Goal: Transaction & Acquisition: Purchase product/service

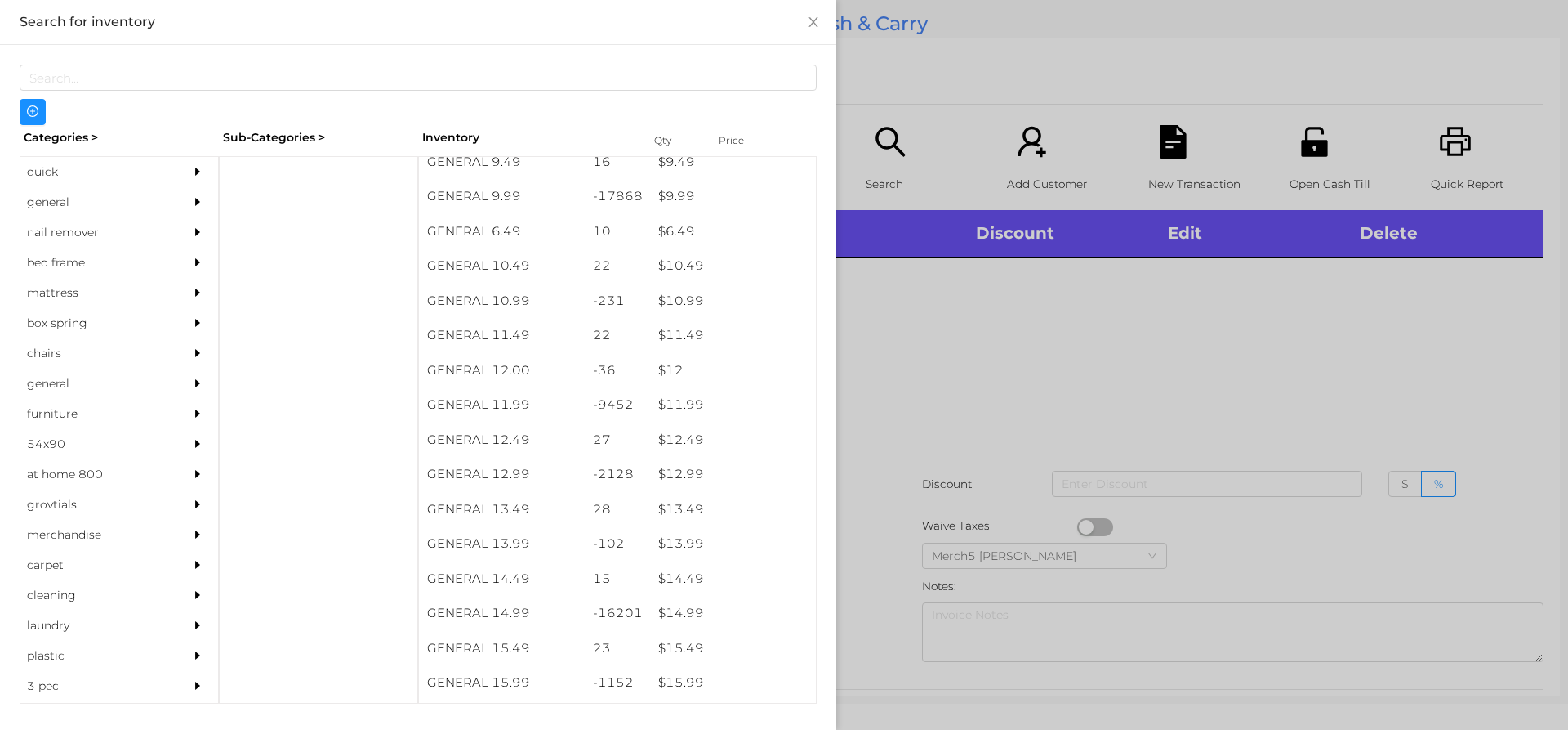
scroll to position [976, 0]
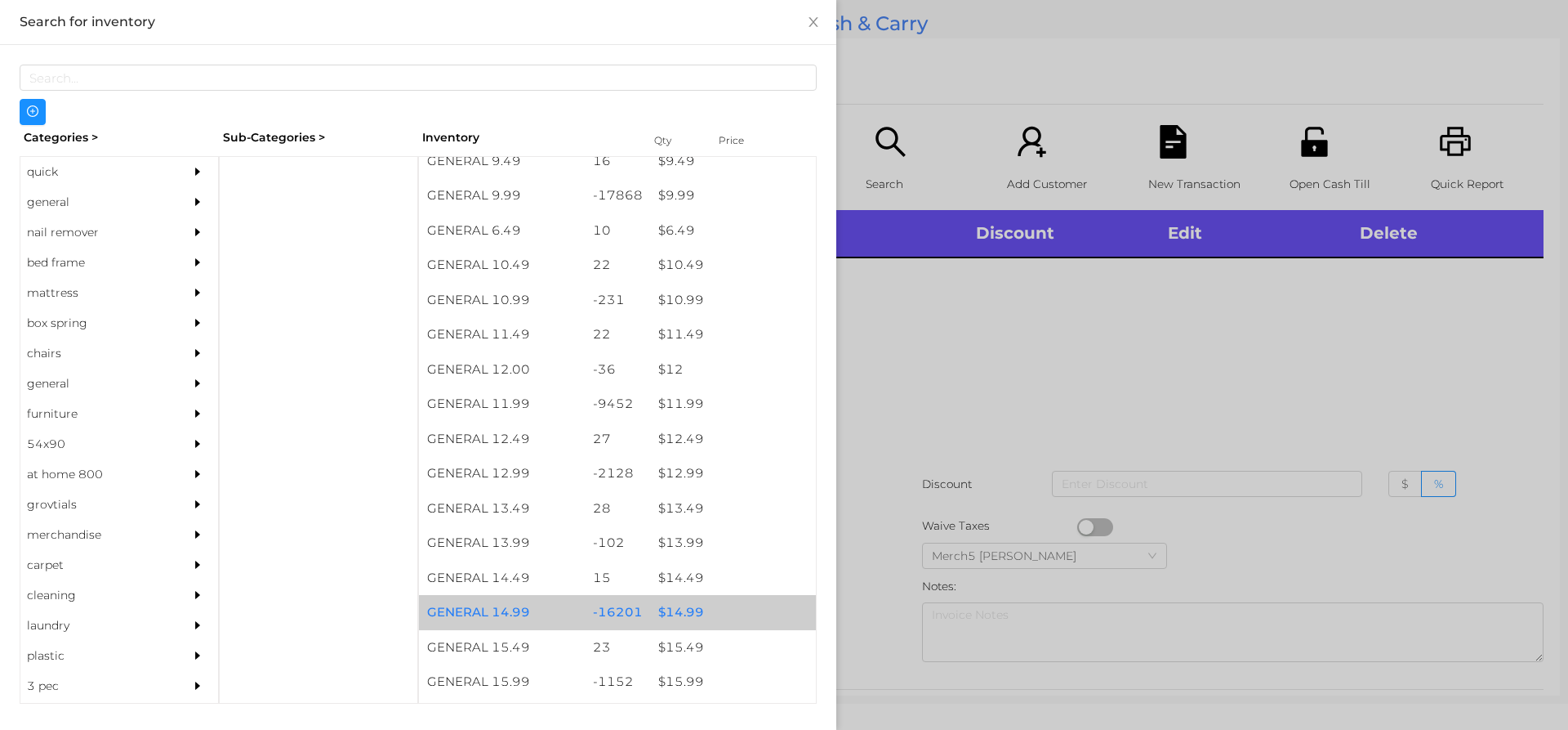
click at [691, 617] on div "$ 14.99" at bounding box center [733, 612] width 166 height 35
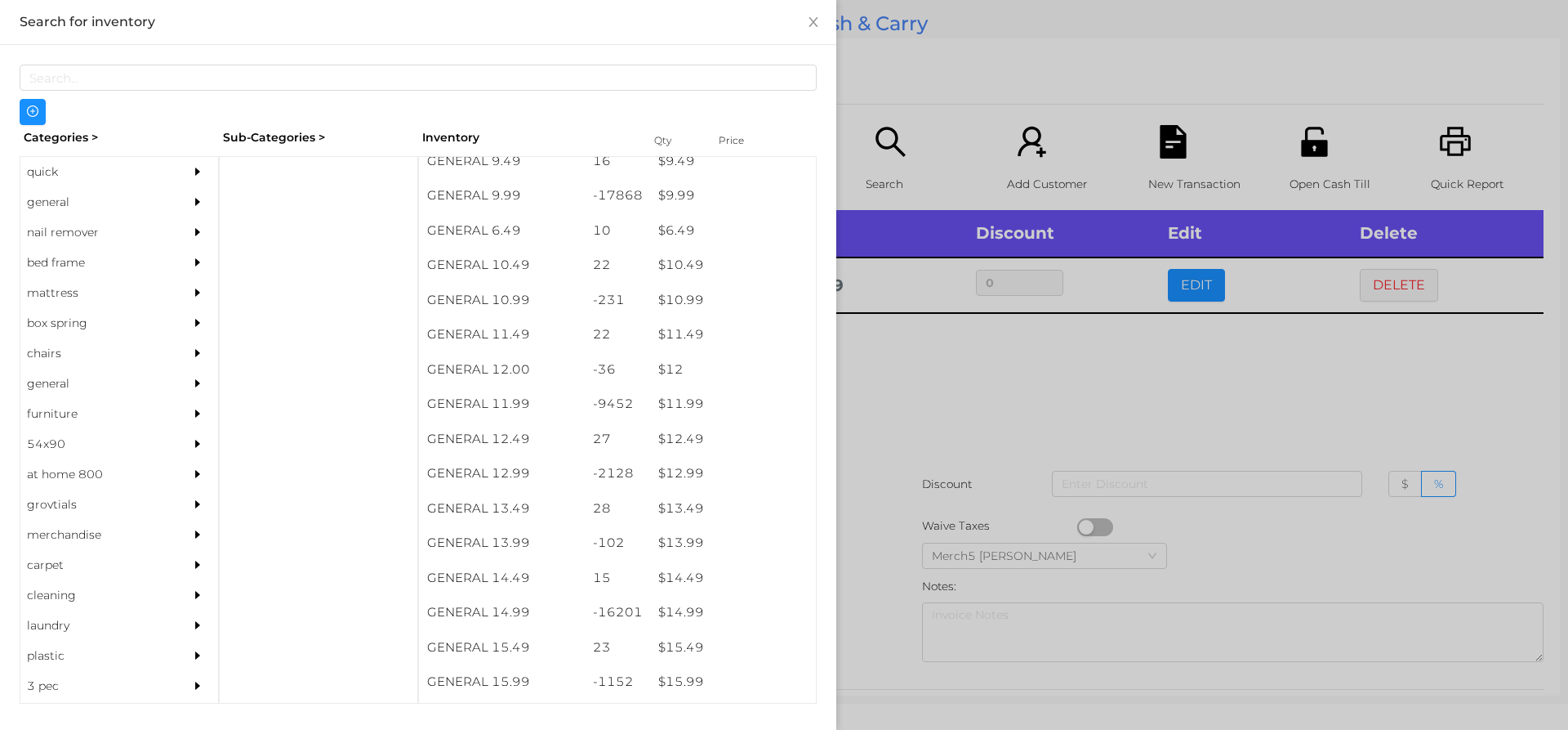
click at [949, 379] on div at bounding box center [784, 365] width 1568 height 730
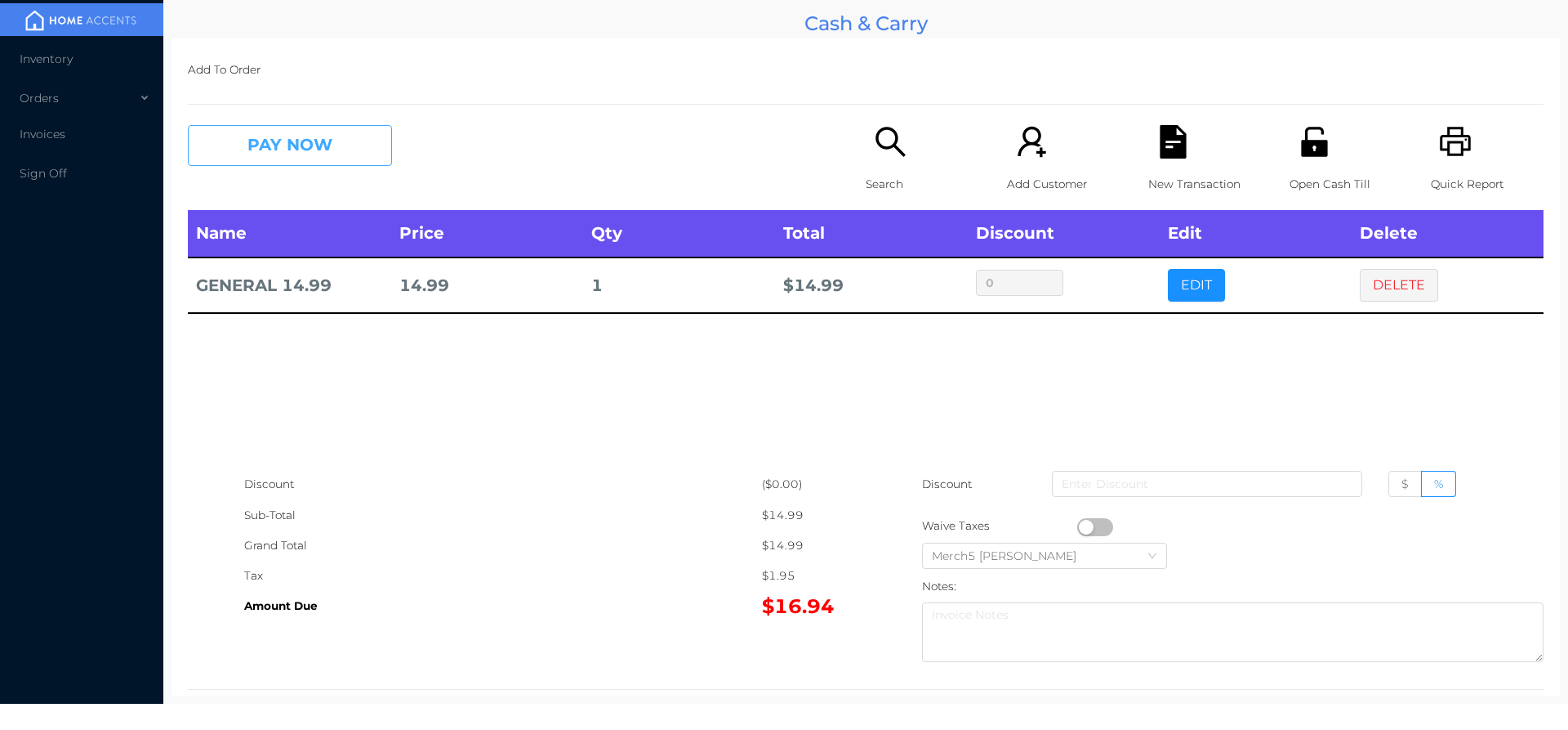
click at [317, 140] on button "PAY NOW" at bounding box center [289, 145] width 204 height 41
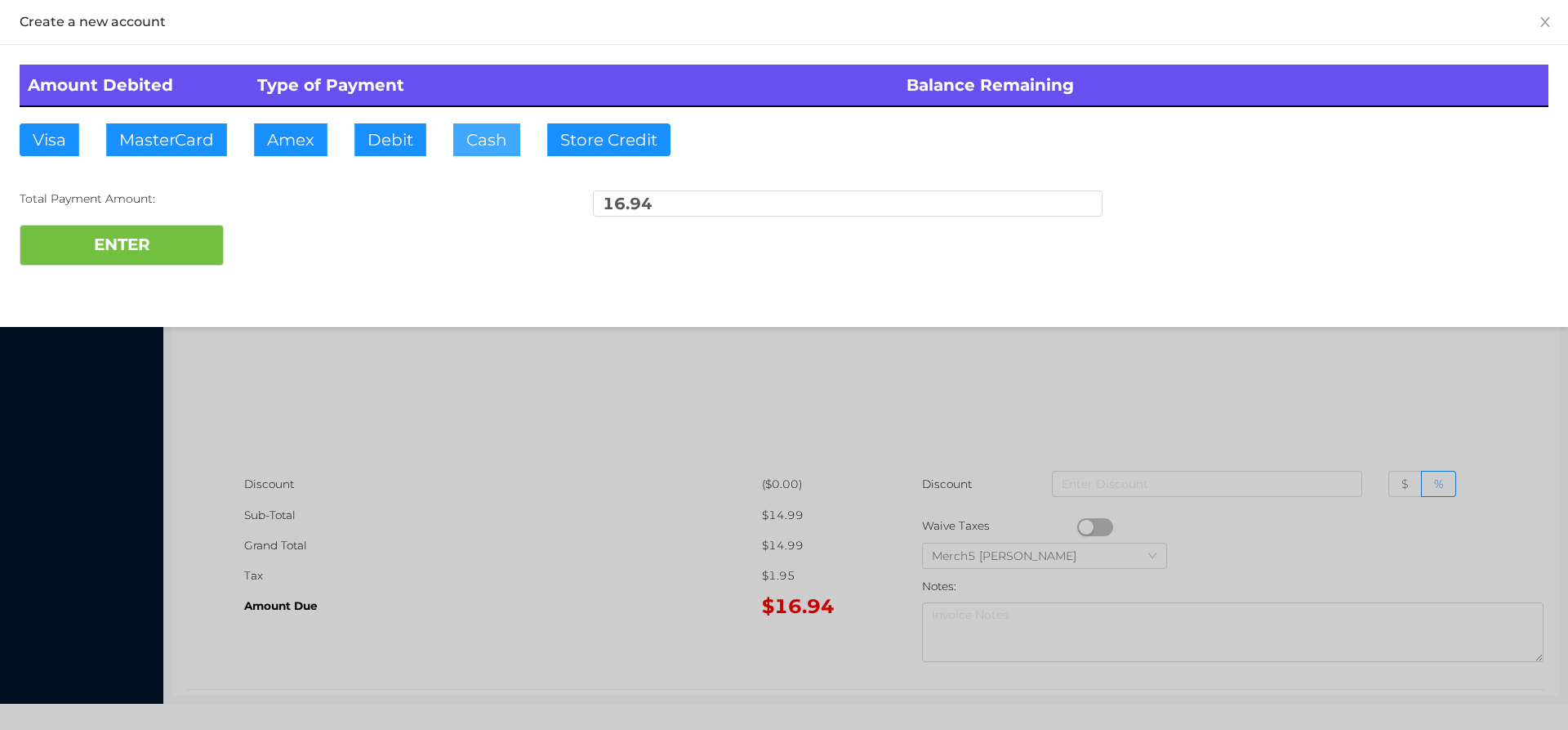
click at [496, 145] on button "Cash" at bounding box center [486, 139] width 67 height 32
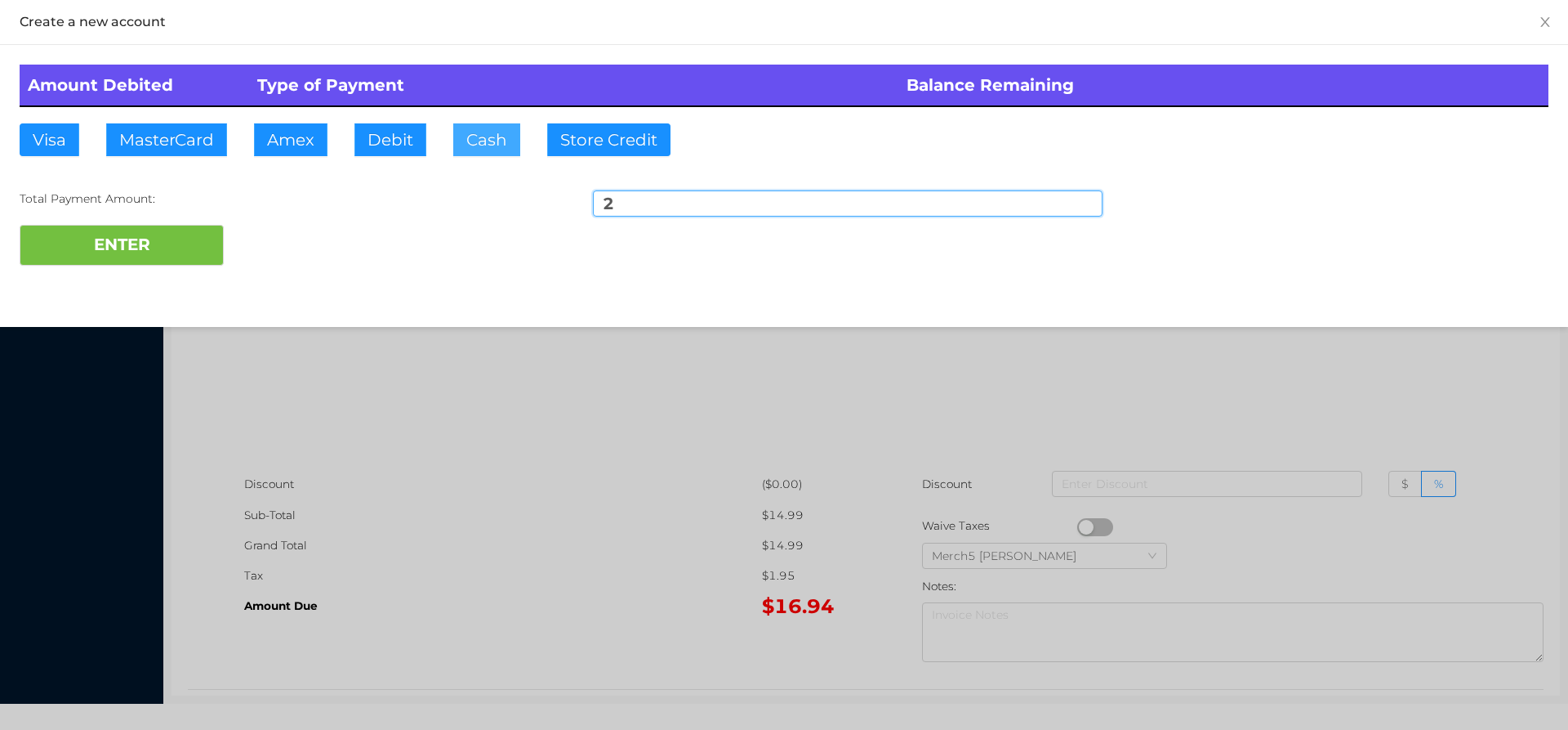
type input "20"
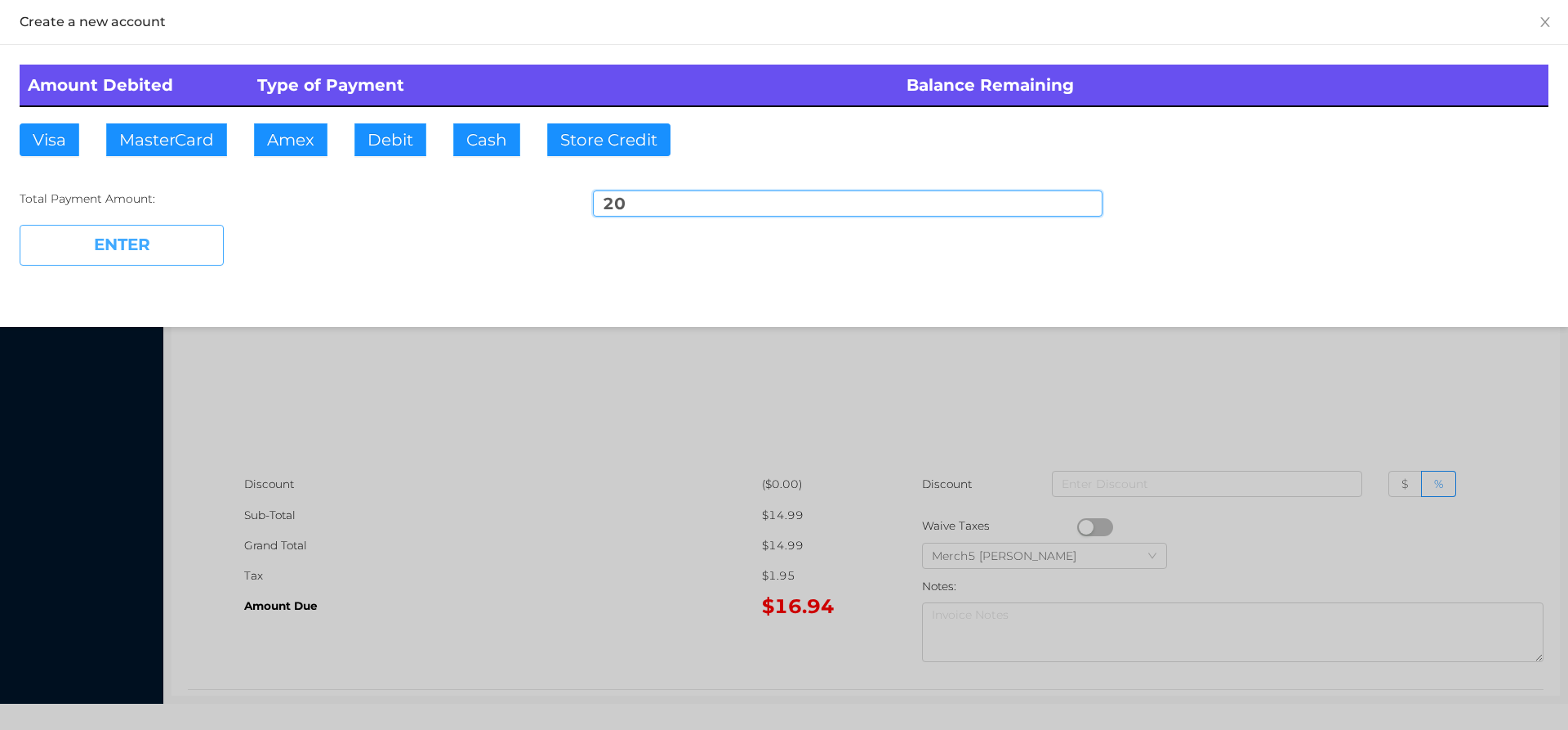
click at [180, 244] on button "ENTER" at bounding box center [121, 245] width 204 height 41
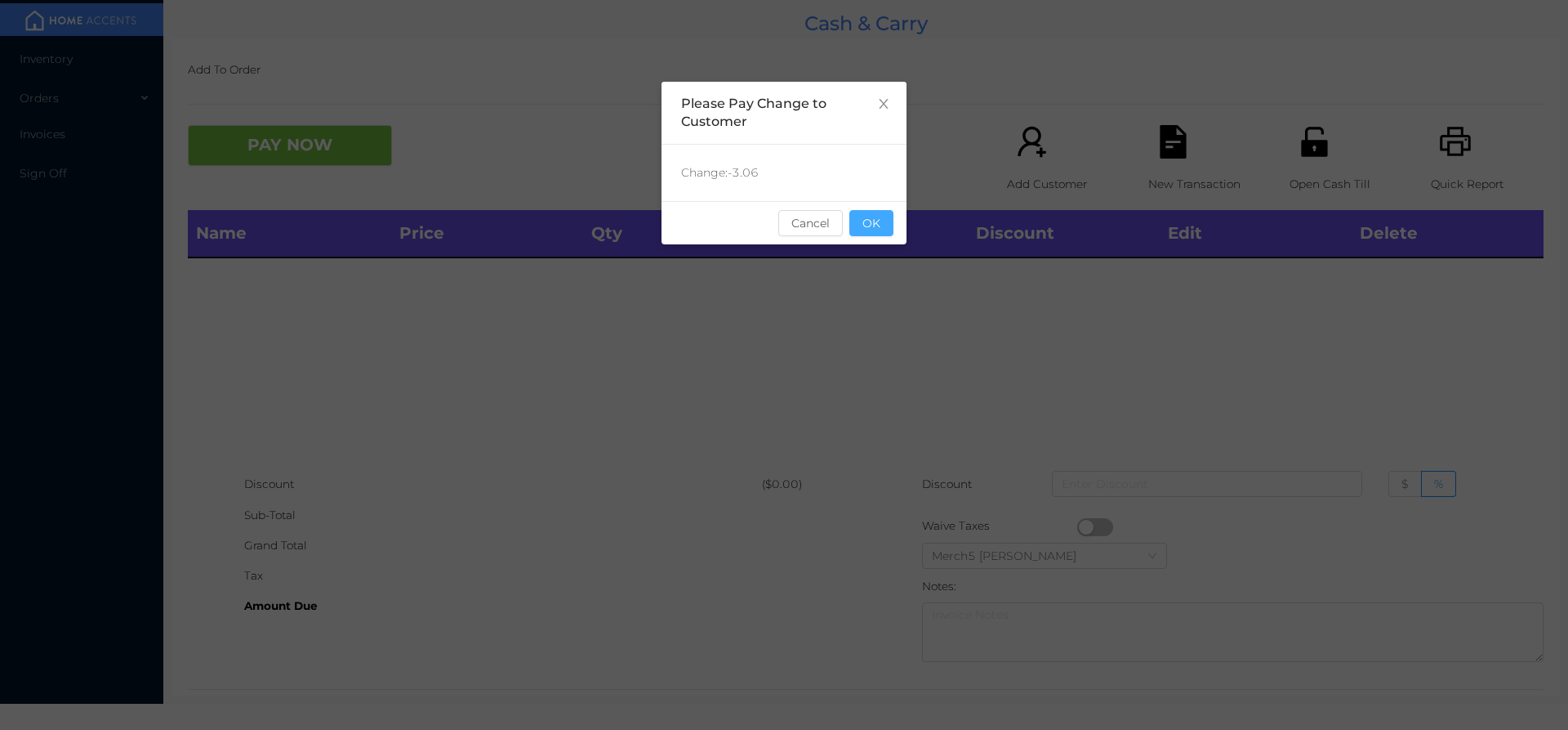
click at [864, 224] on button "OK" at bounding box center [871, 223] width 44 height 26
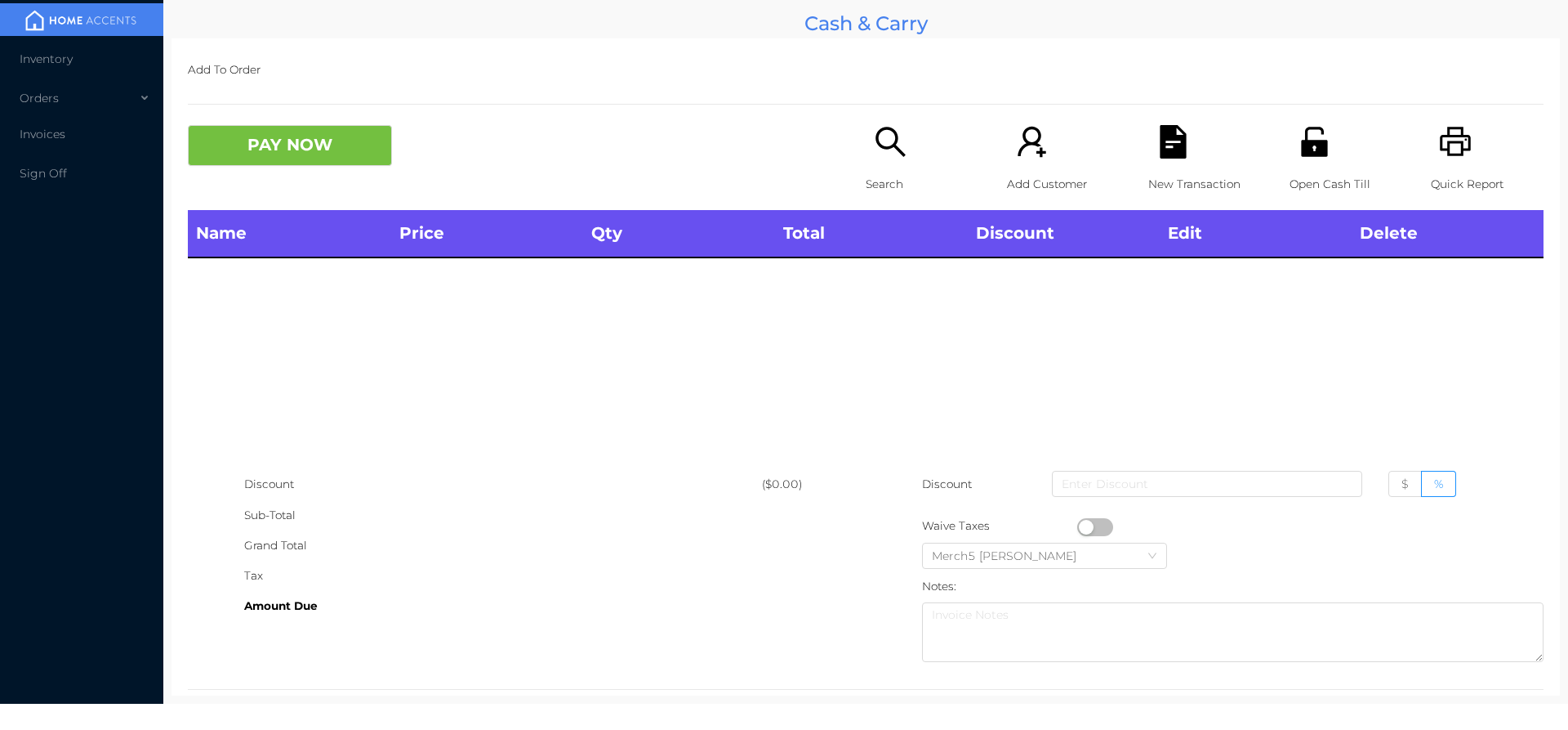
click at [880, 140] on icon "icon: search" at bounding box center [890, 141] width 33 height 33
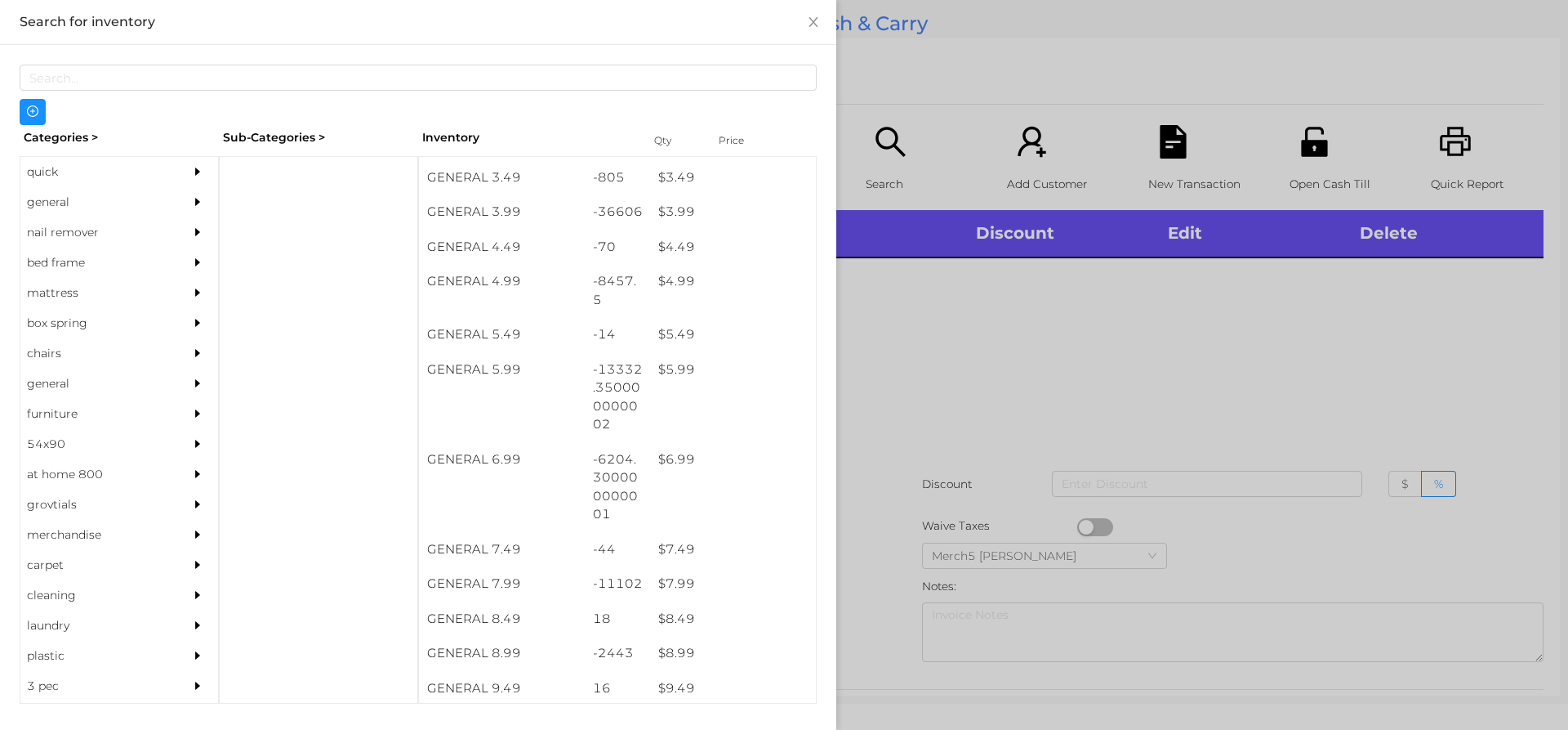
scroll to position [449, 0]
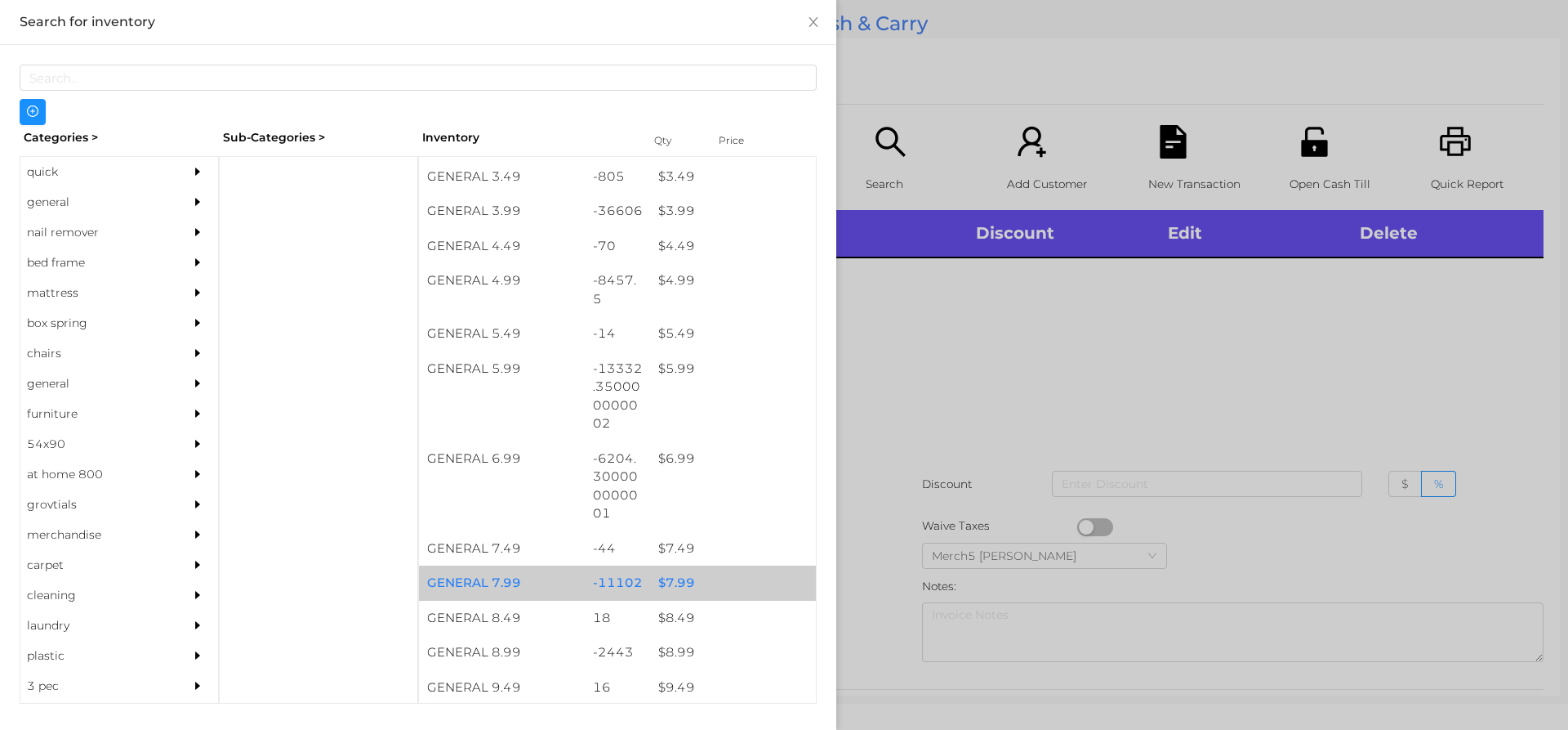
click at [679, 583] on div "$ 7.99" at bounding box center [733, 583] width 166 height 35
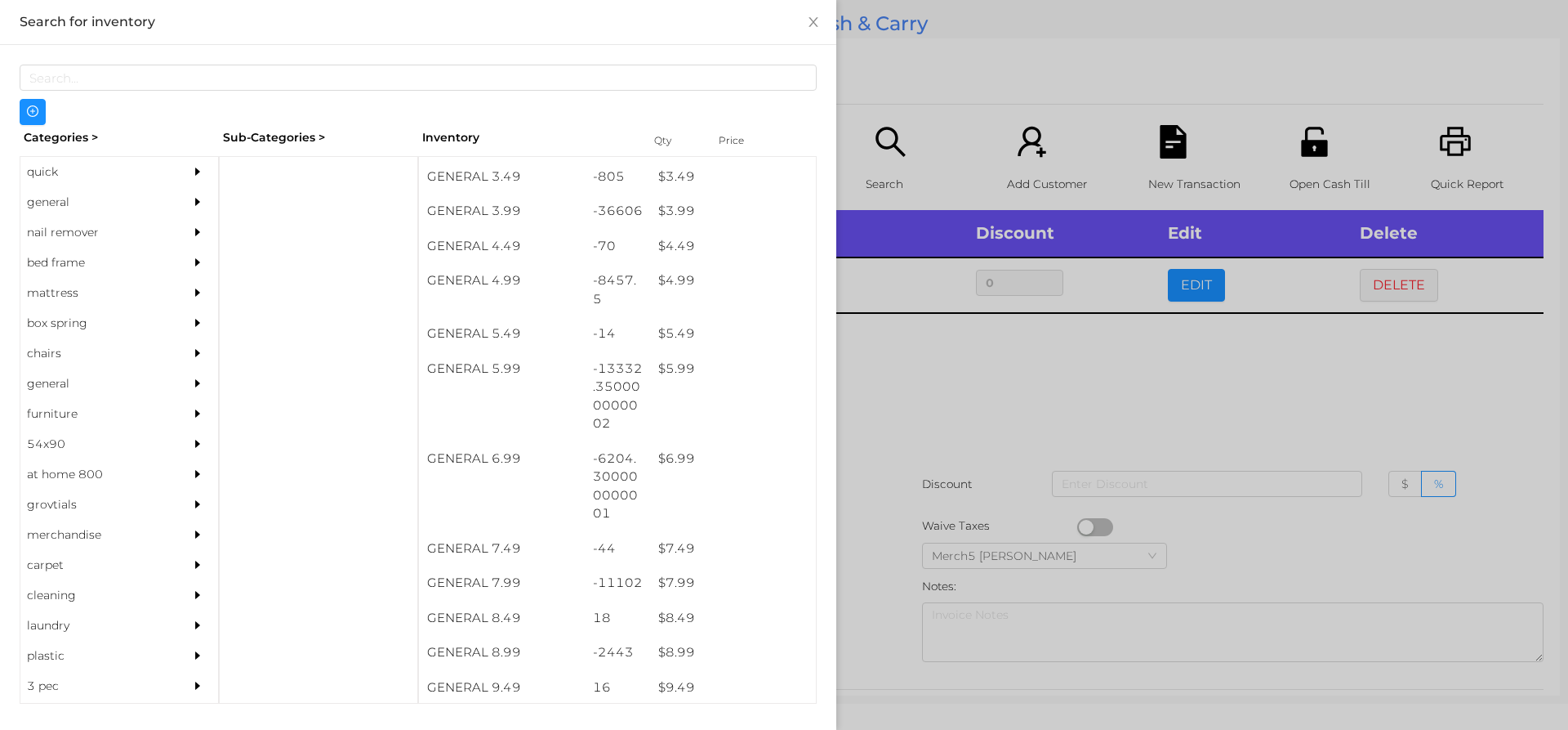
click at [913, 393] on div at bounding box center [784, 365] width 1568 height 730
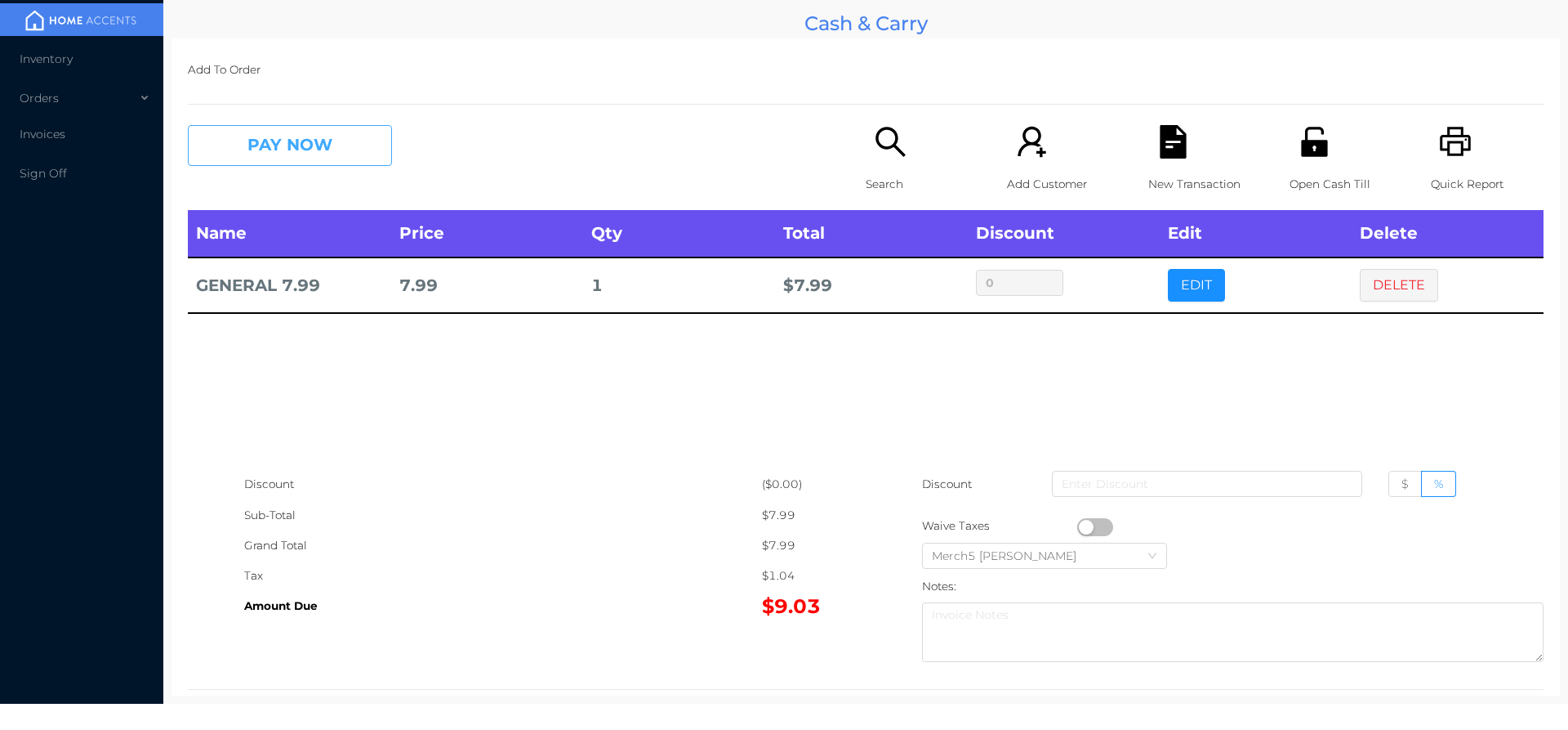
click at [330, 151] on button "PAY NOW" at bounding box center [289, 145] width 204 height 41
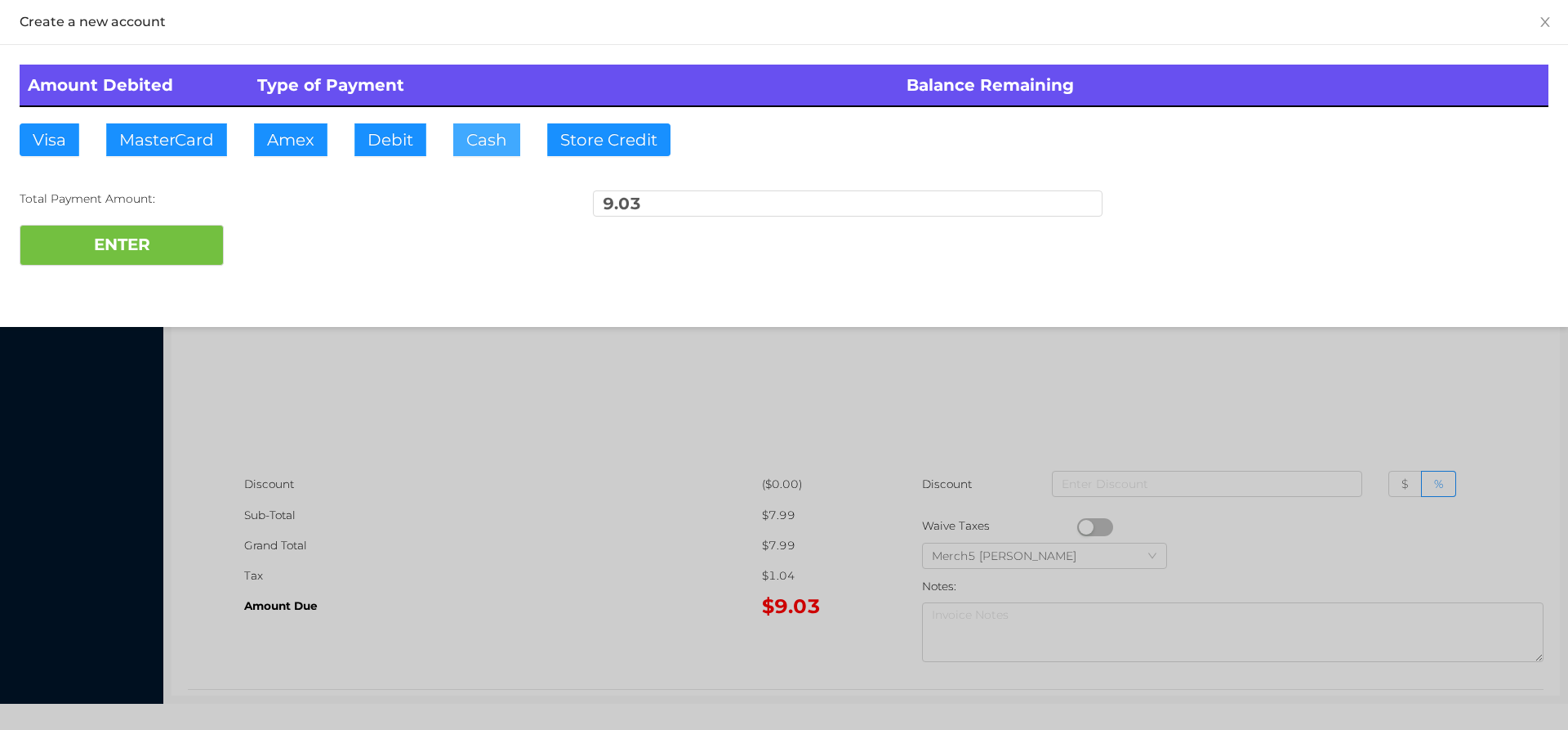
click at [488, 136] on button "Cash" at bounding box center [486, 139] width 67 height 32
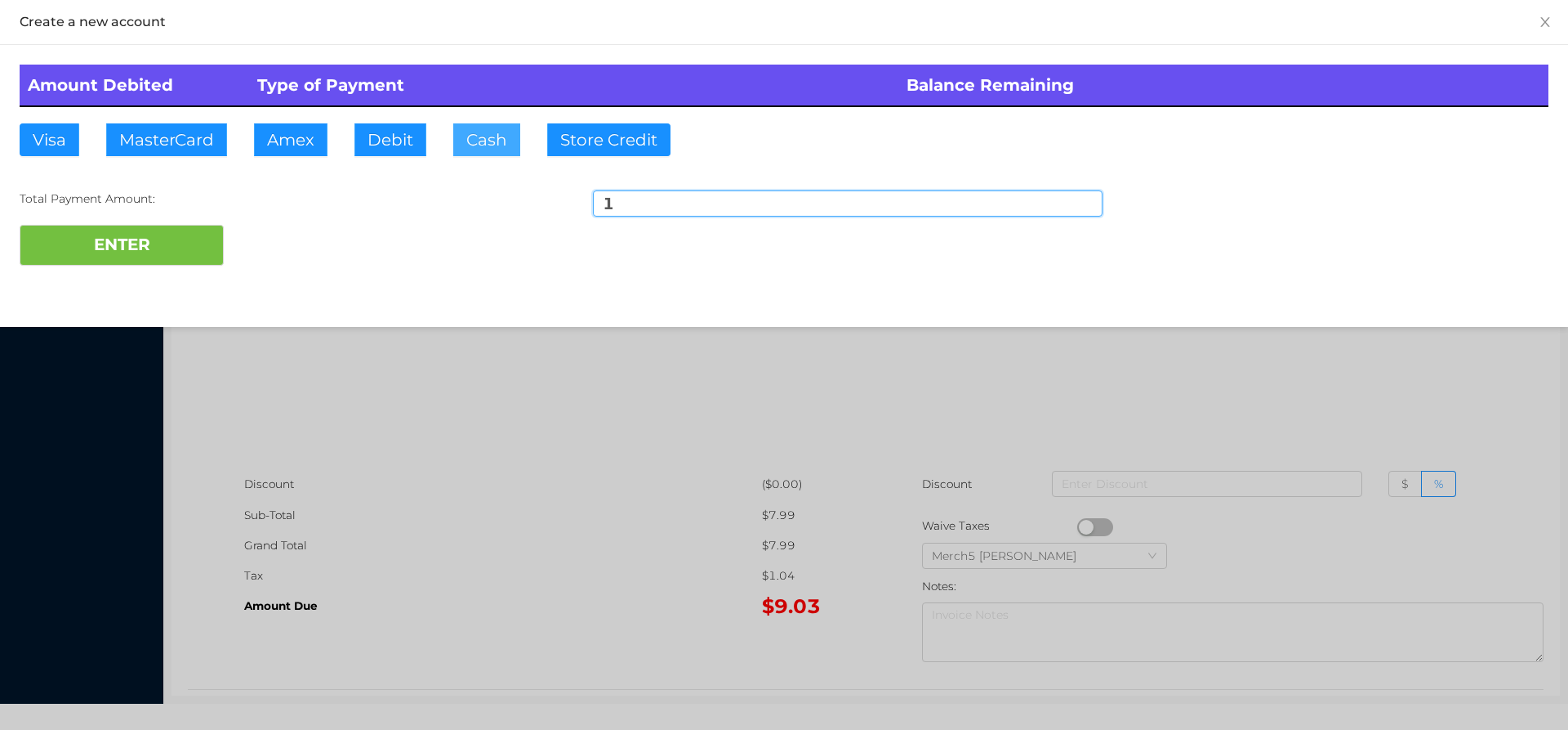
type input "10"
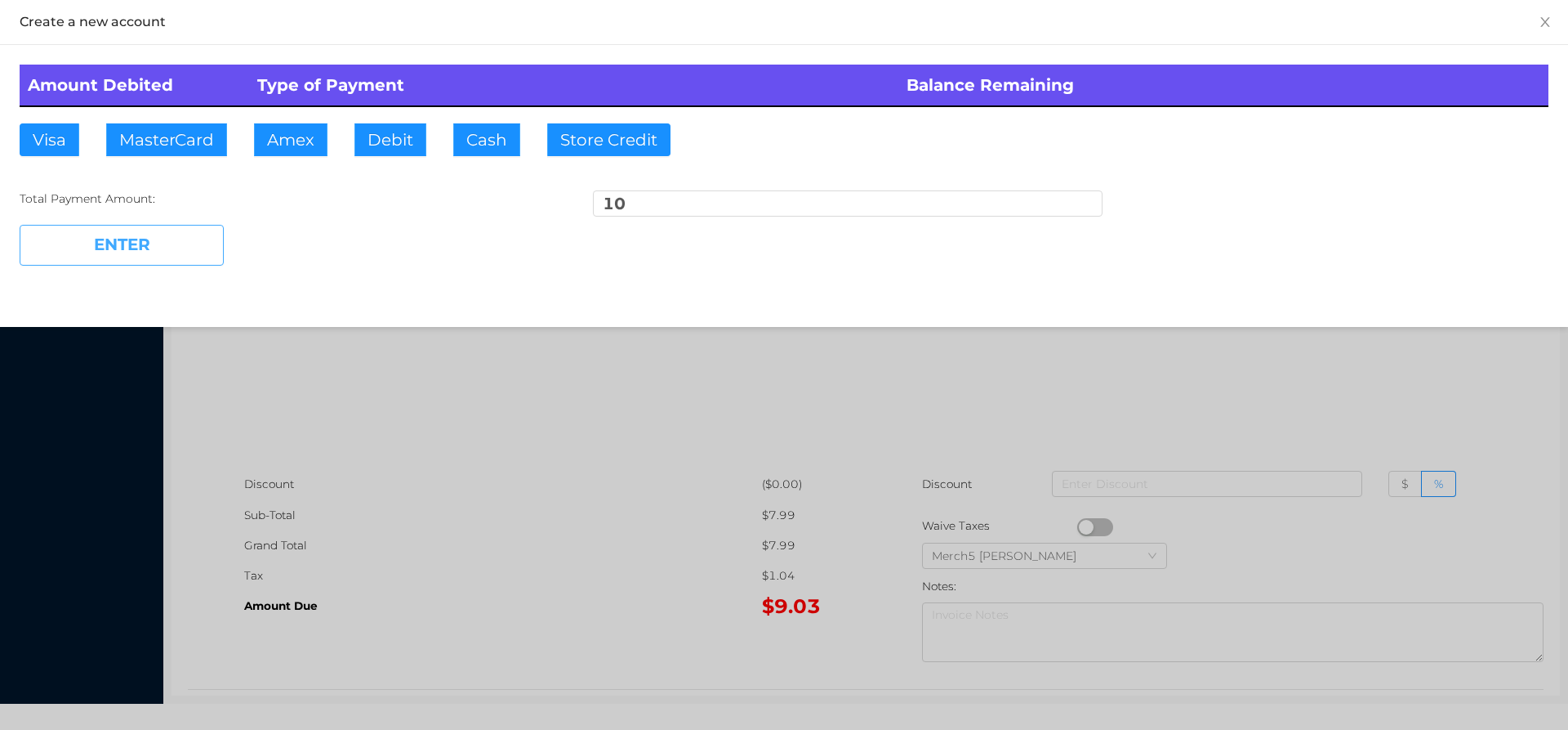
click at [177, 242] on button "ENTER" at bounding box center [121, 245] width 204 height 41
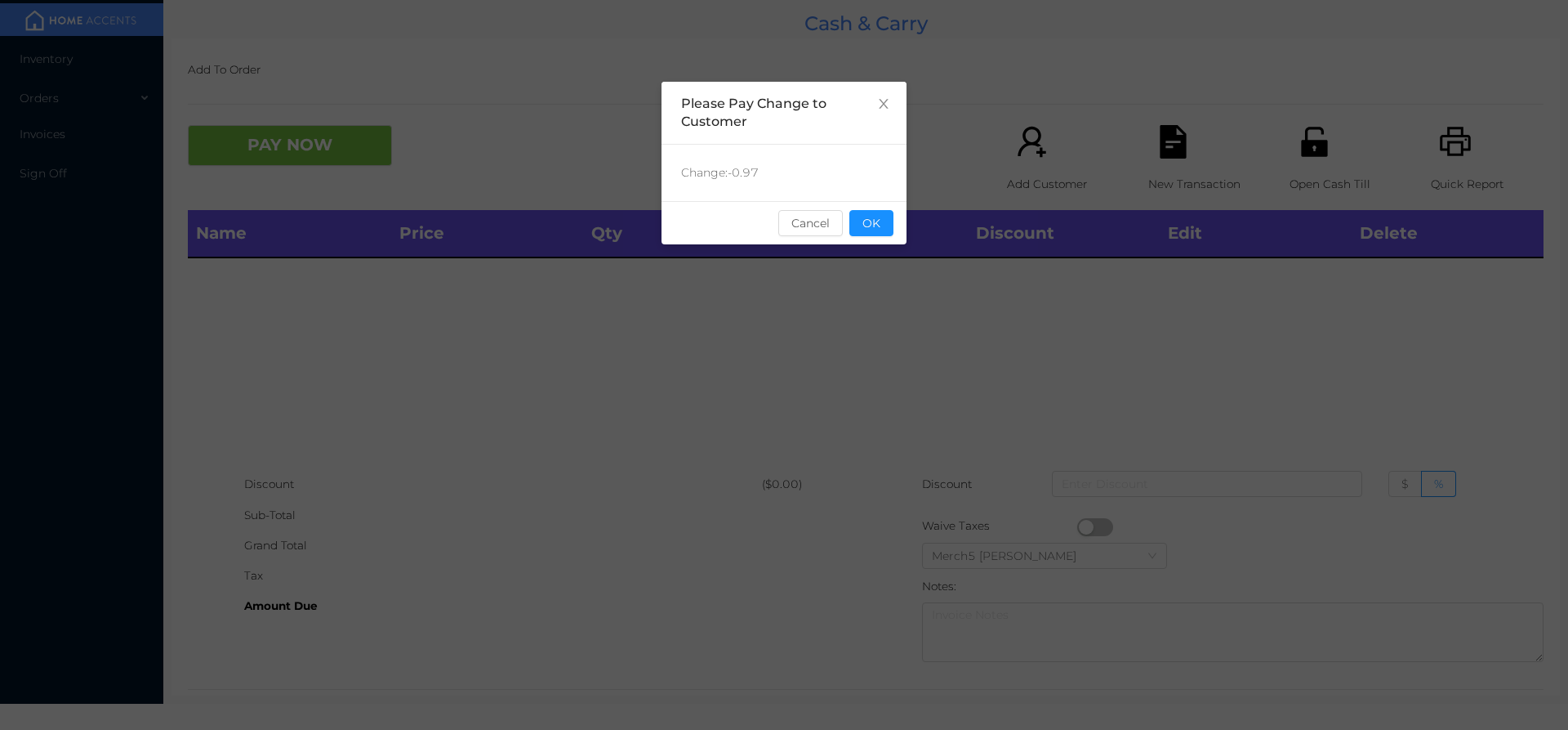
click at [906, 214] on div "sentinelStart Please Pay Change to Customer Change: -0.97 Cancel OK sentinelEnd" at bounding box center [784, 365] width 1568 height 730
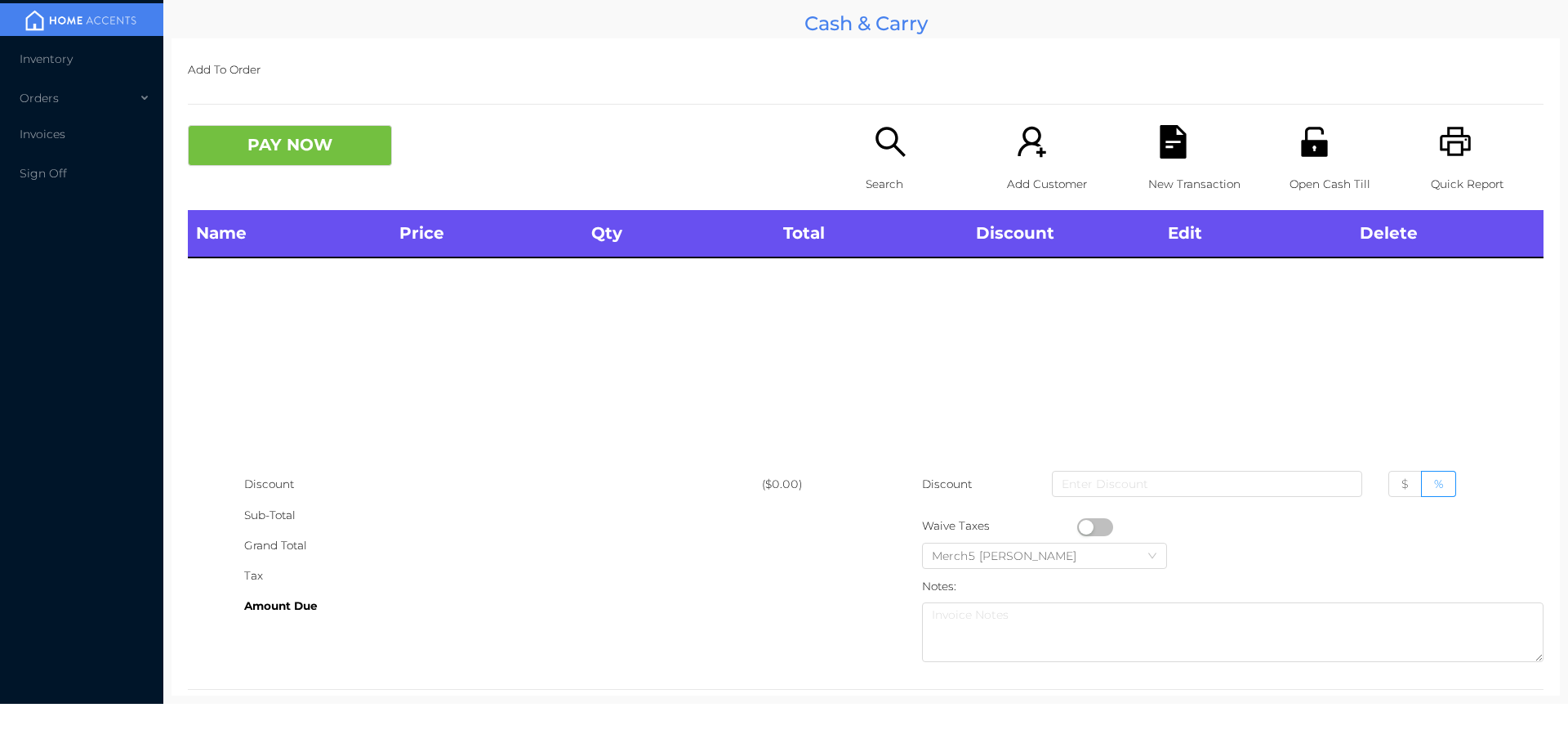
click at [886, 139] on icon "icon: search" at bounding box center [890, 141] width 33 height 33
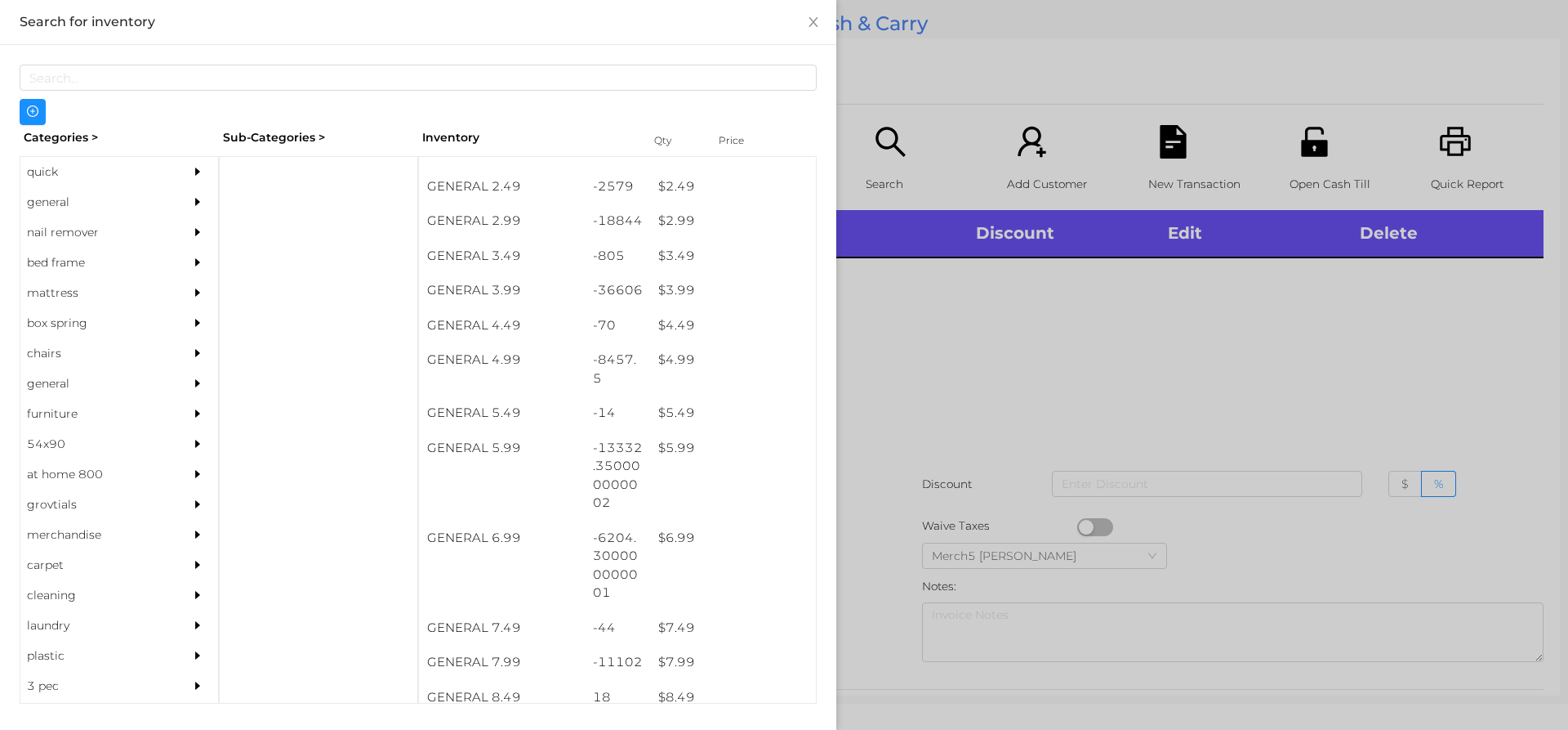
scroll to position [371, 0]
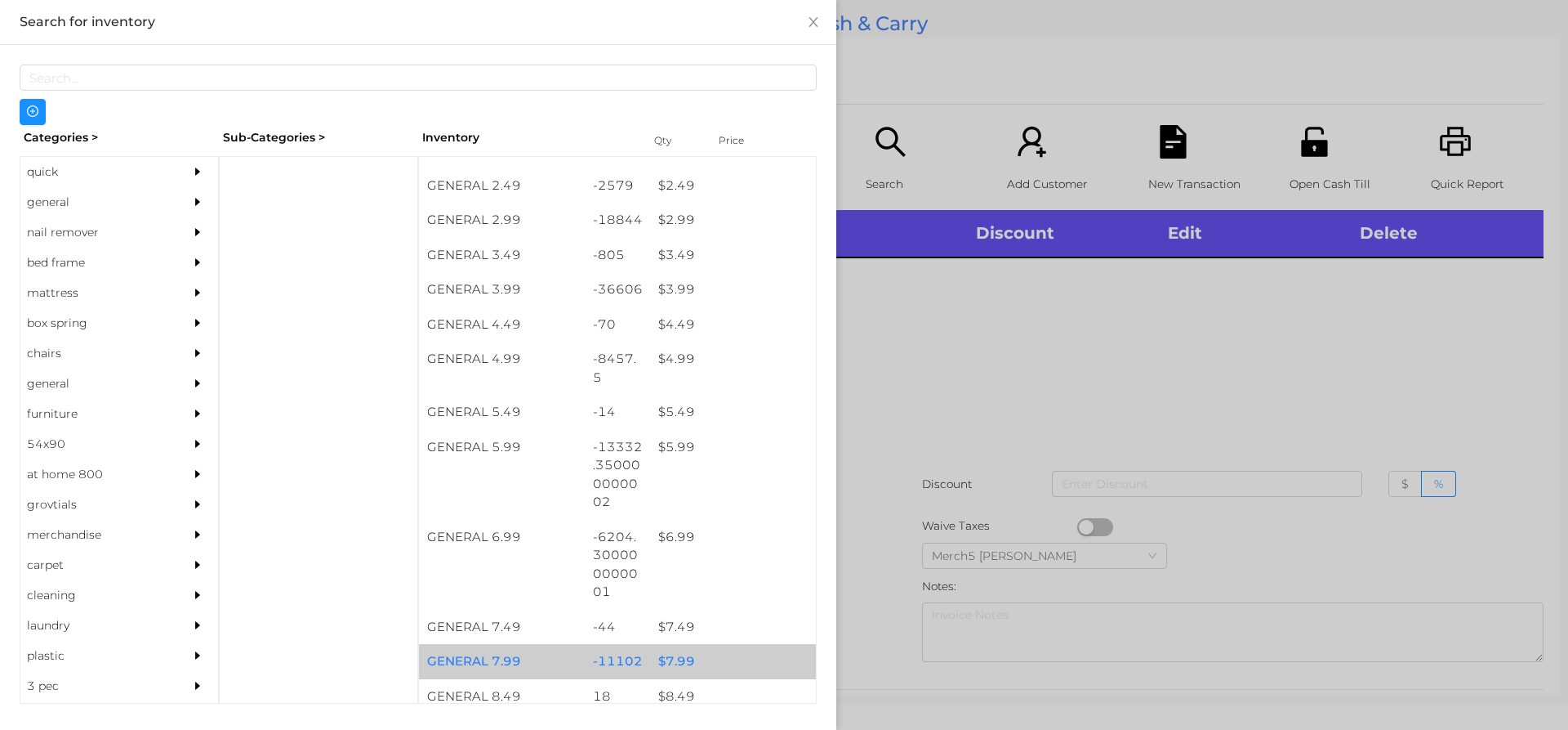
click at [676, 659] on div "$ 7.99" at bounding box center [733, 661] width 166 height 35
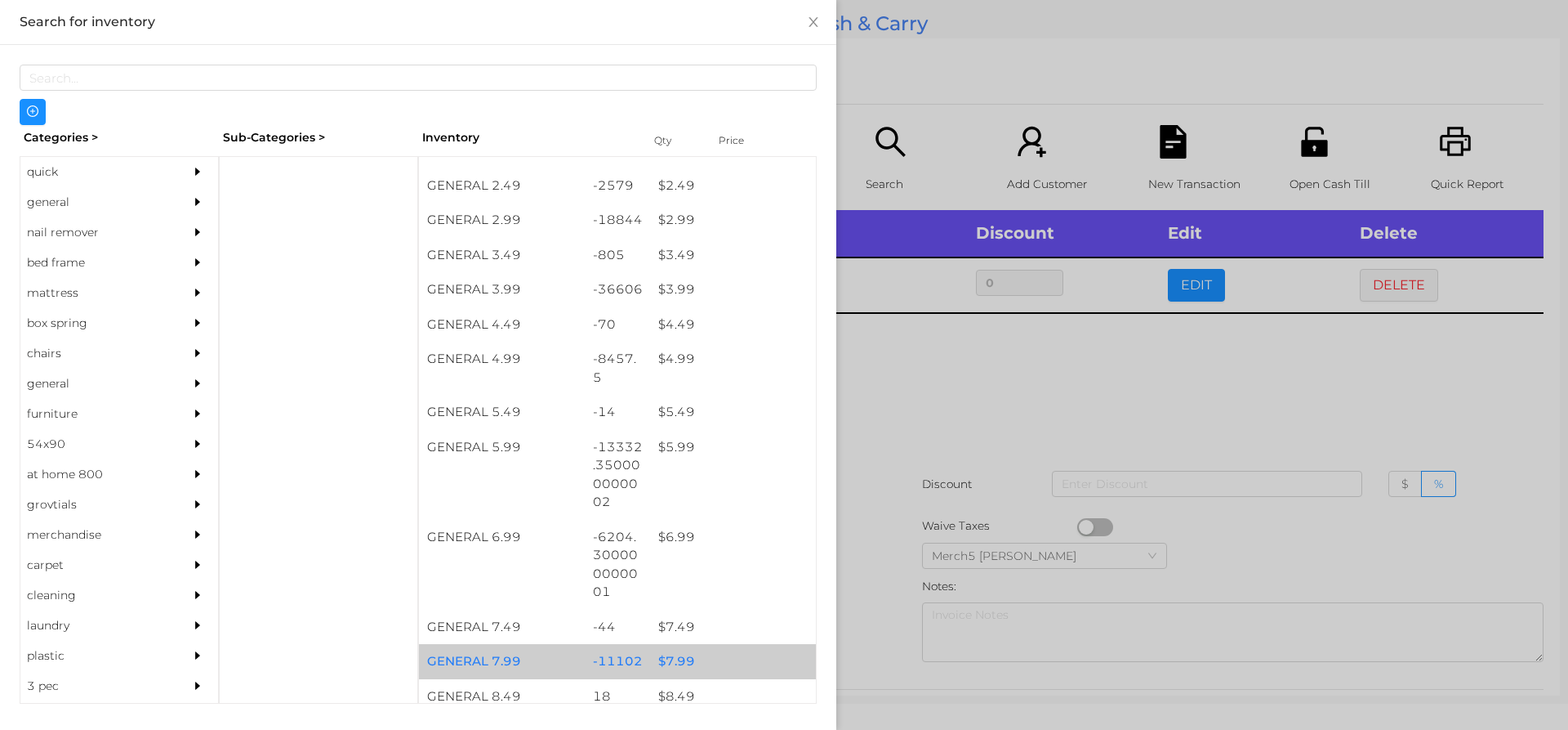
click at [672, 656] on div "$ 7.99" at bounding box center [733, 661] width 166 height 35
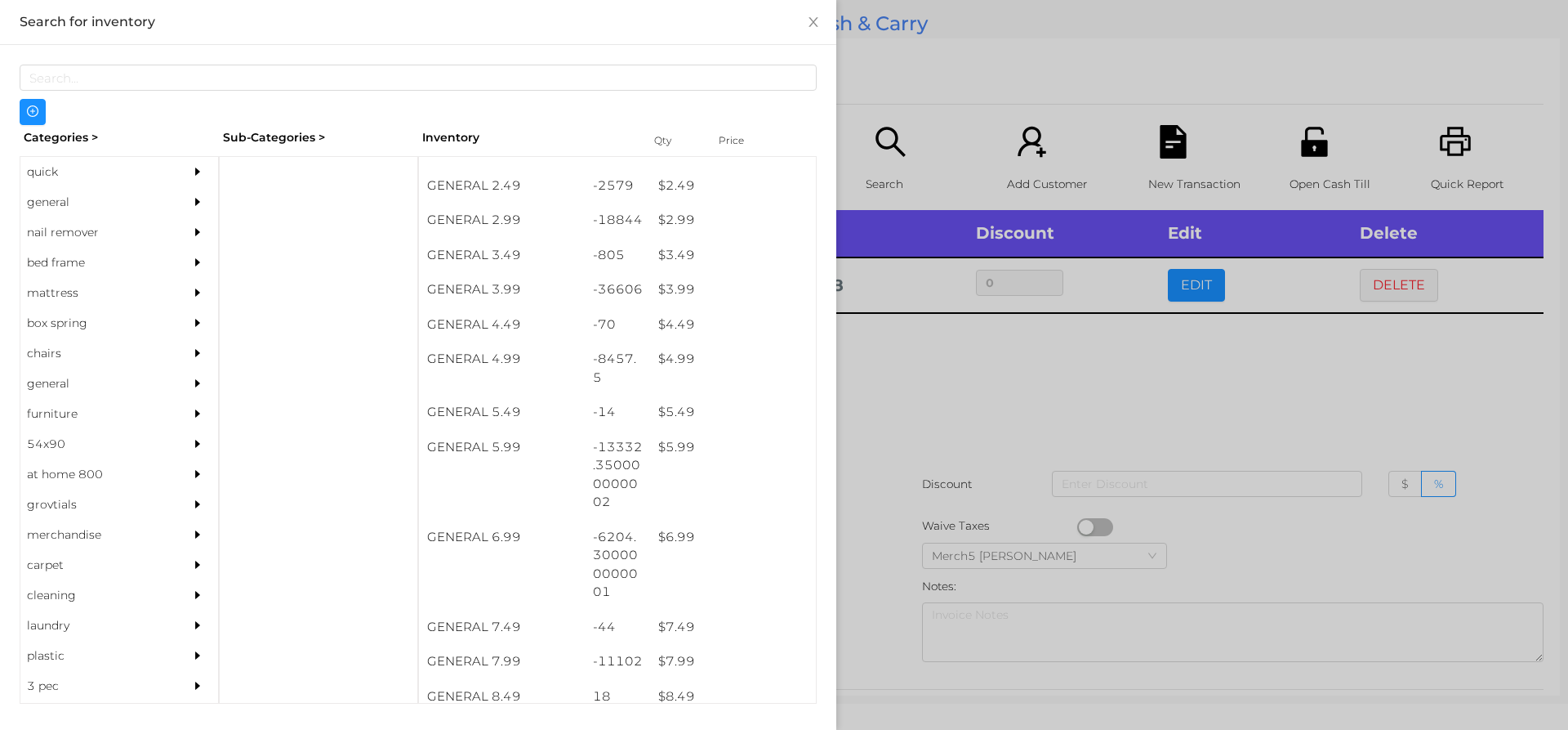
click at [901, 385] on div at bounding box center [784, 365] width 1568 height 730
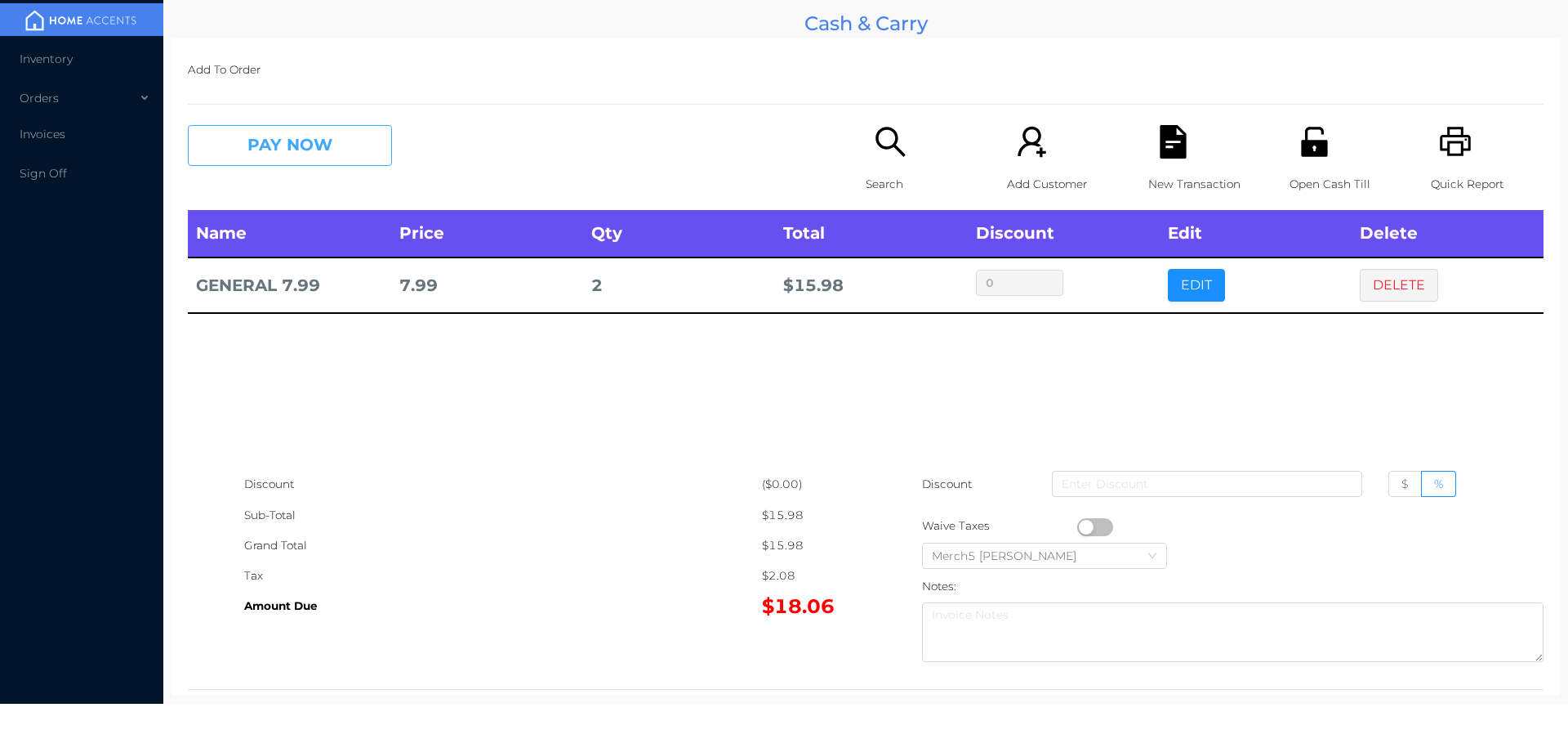
click at [332, 143] on button "PAY NOW" at bounding box center [289, 145] width 204 height 41
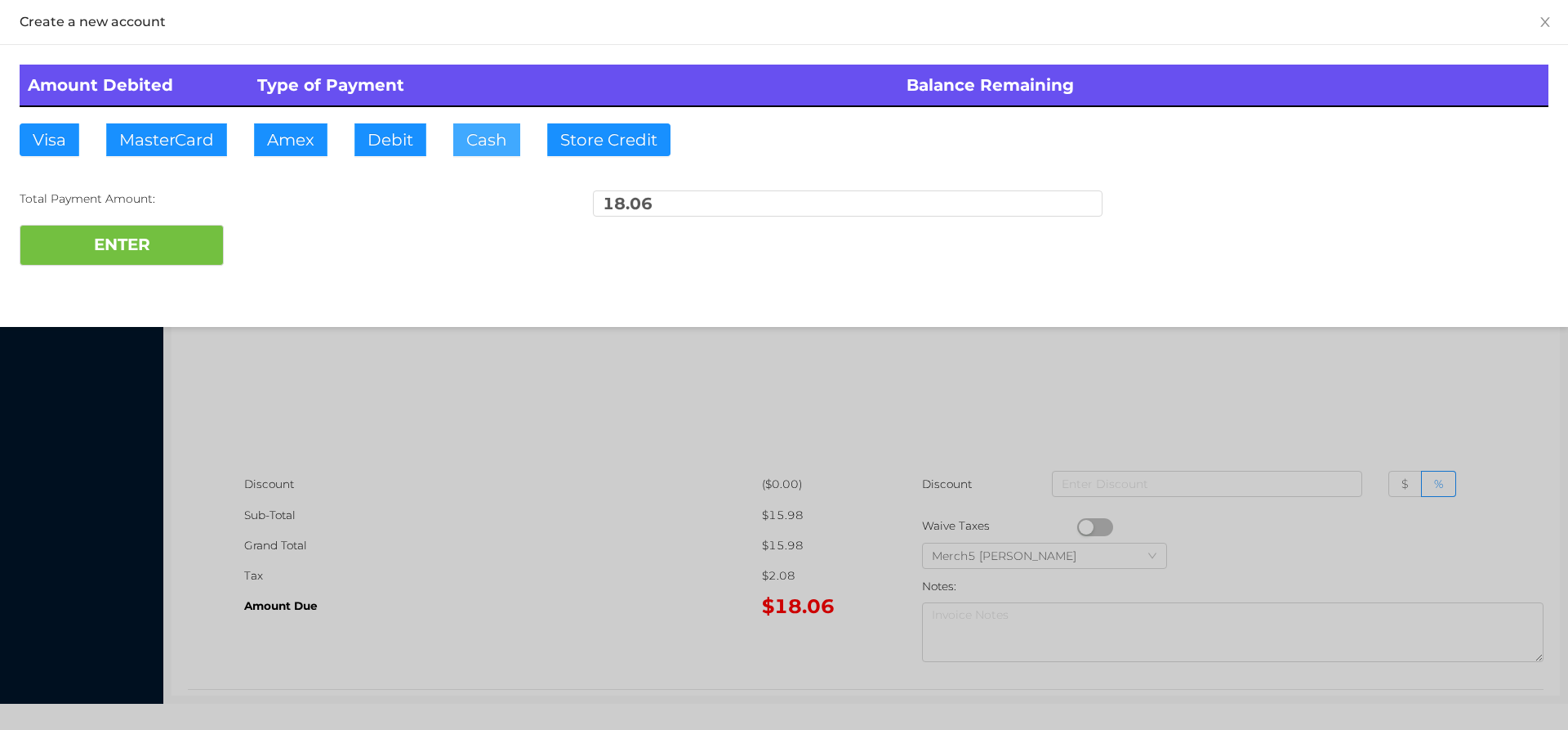
click at [483, 139] on button "Cash" at bounding box center [486, 139] width 67 height 32
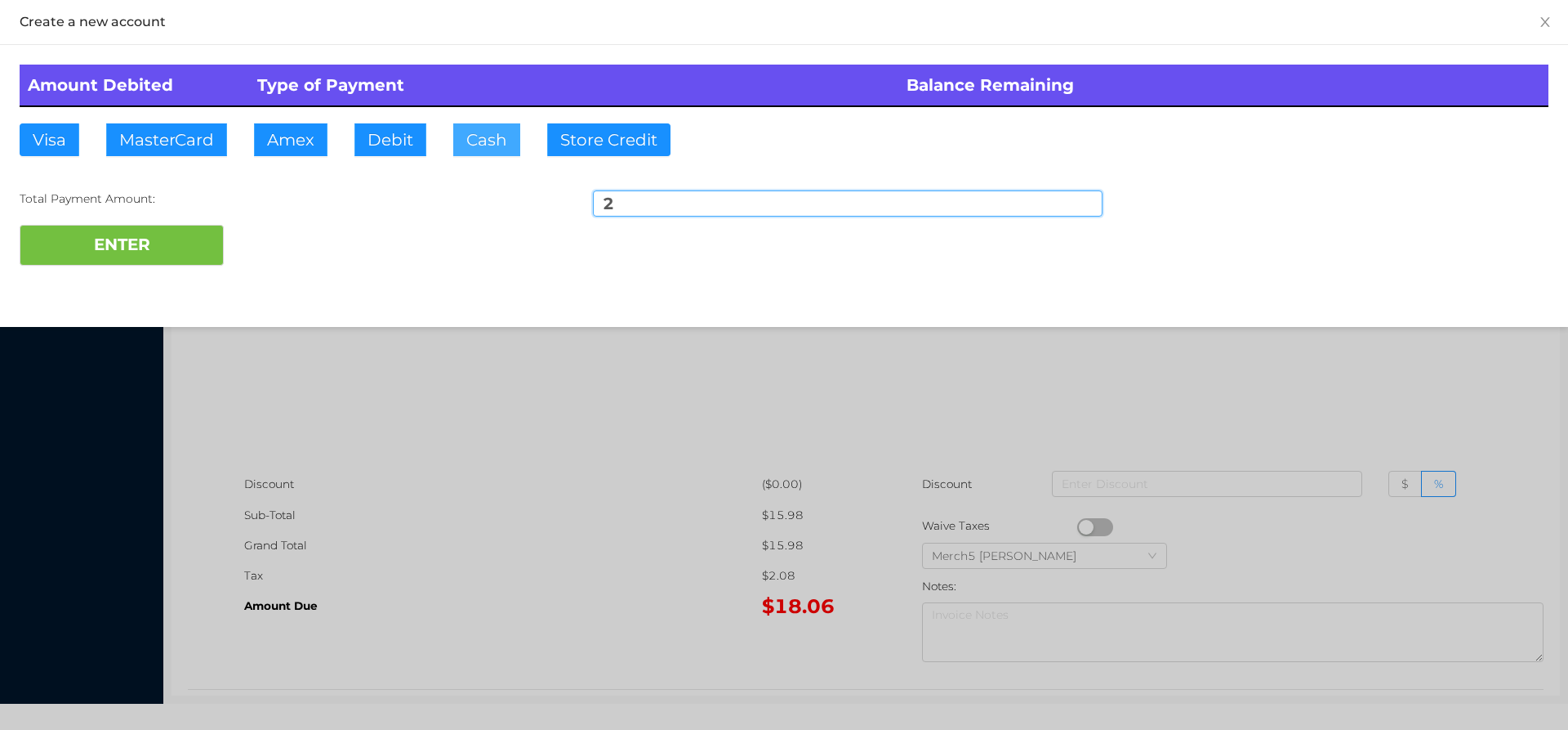
type input "20"
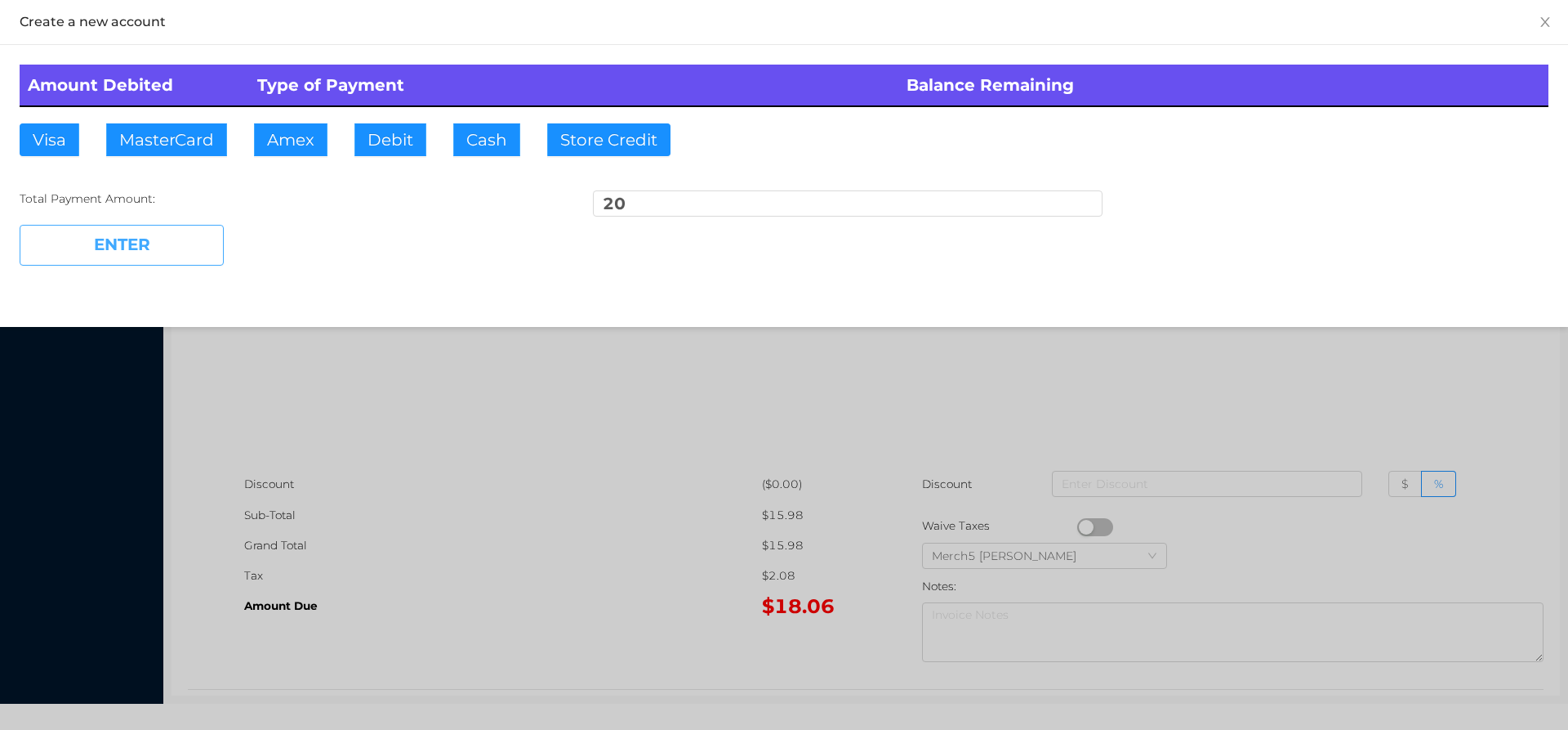
click at [177, 235] on button "ENTER" at bounding box center [121, 245] width 204 height 41
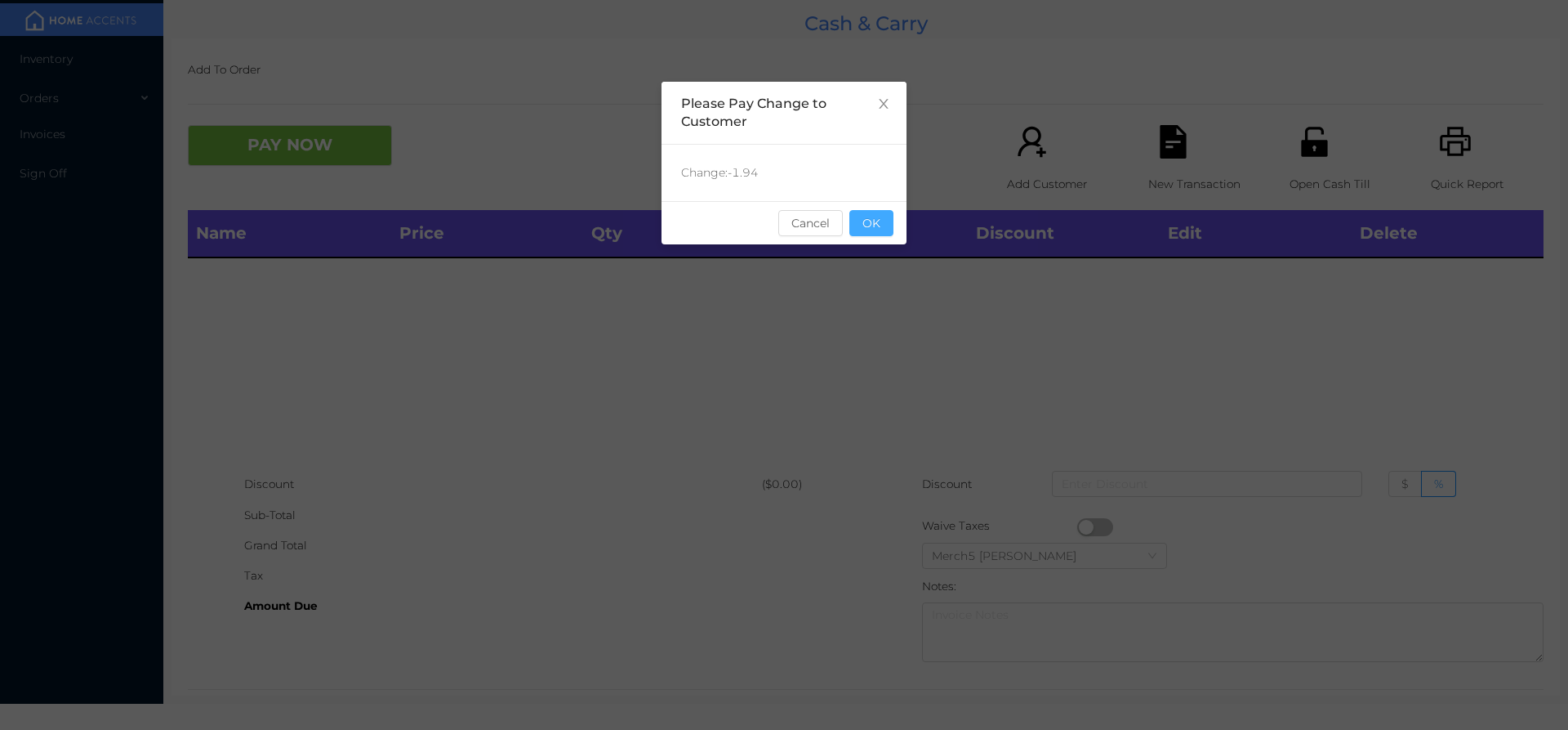
click at [884, 218] on button "OK" at bounding box center [871, 223] width 44 height 26
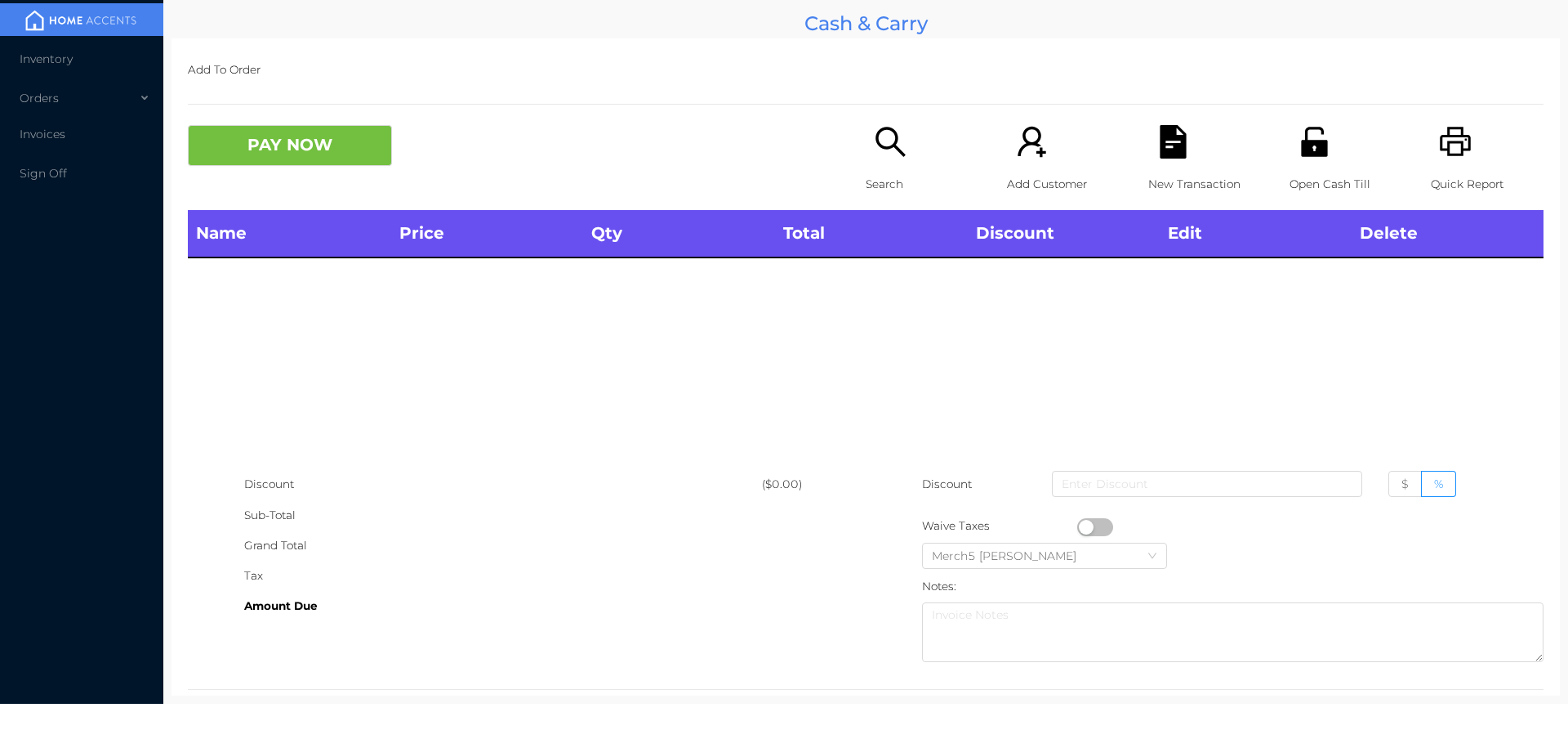
click at [878, 142] on icon "icon: search" at bounding box center [890, 141] width 33 height 33
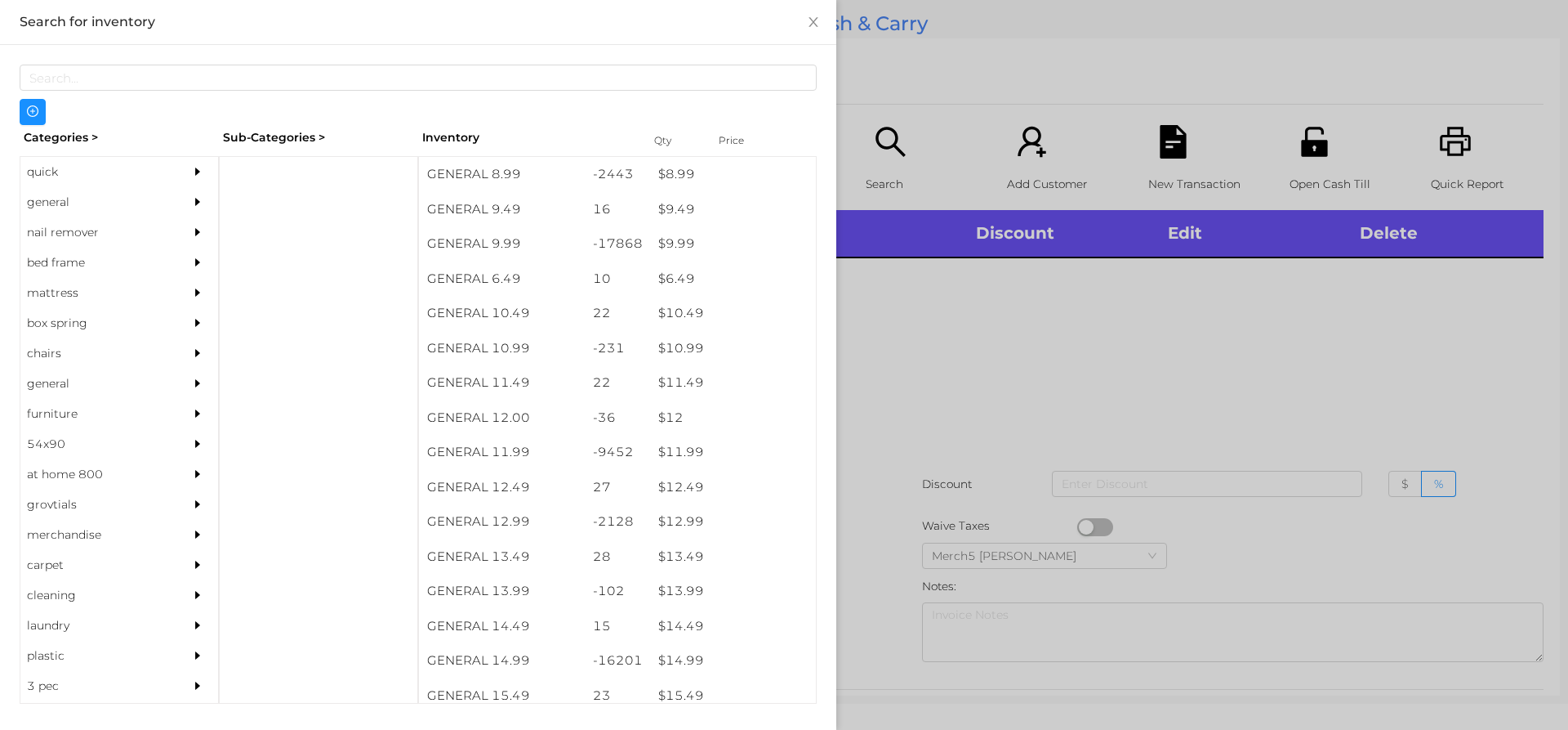
scroll to position [962, 0]
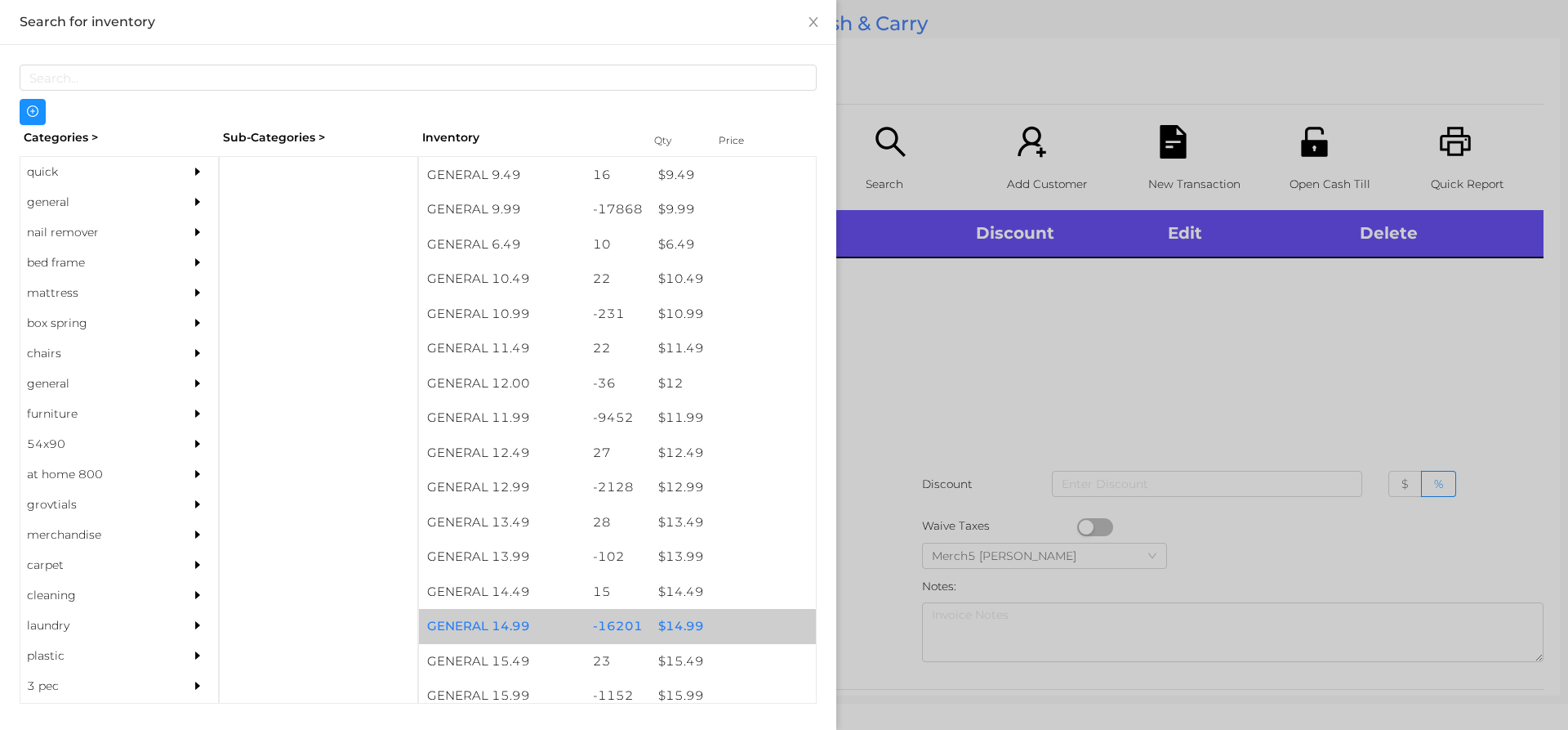
click at [678, 625] on div "$ 14.99" at bounding box center [733, 626] width 166 height 35
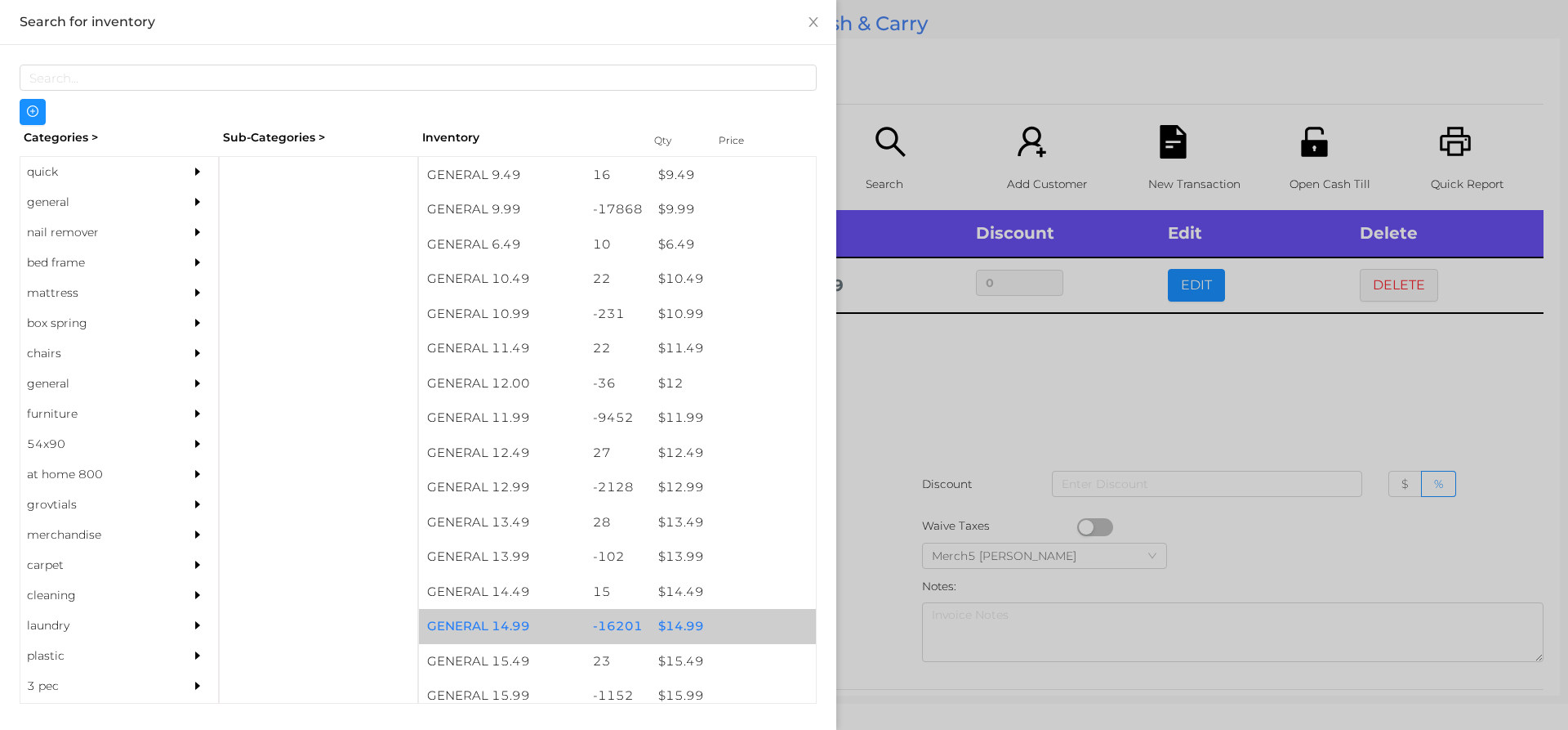
click at [674, 624] on div "$ 14.99" at bounding box center [733, 626] width 166 height 35
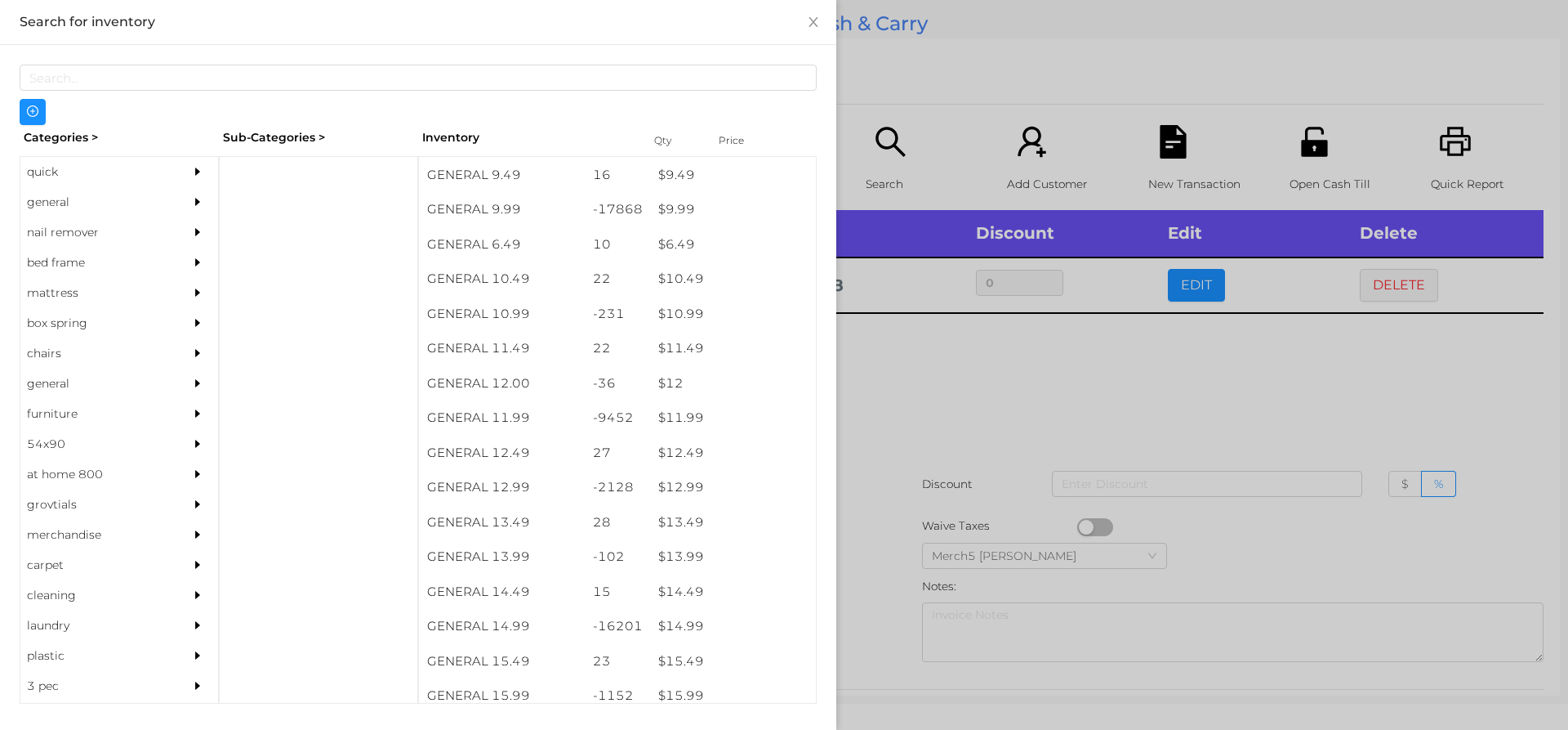
click at [916, 372] on div at bounding box center [784, 365] width 1568 height 730
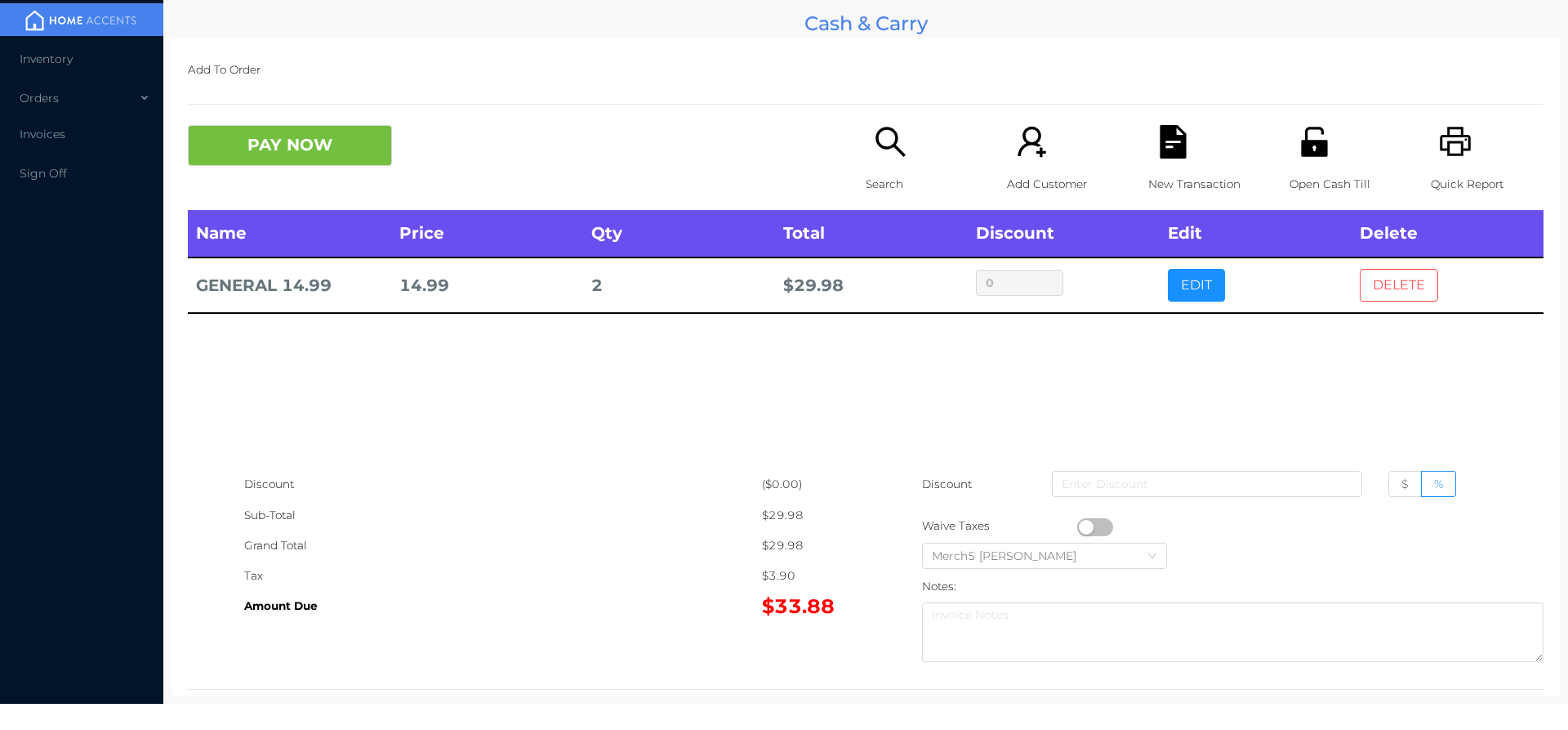
click at [1389, 291] on button "DELETE" at bounding box center [1399, 284] width 78 height 32
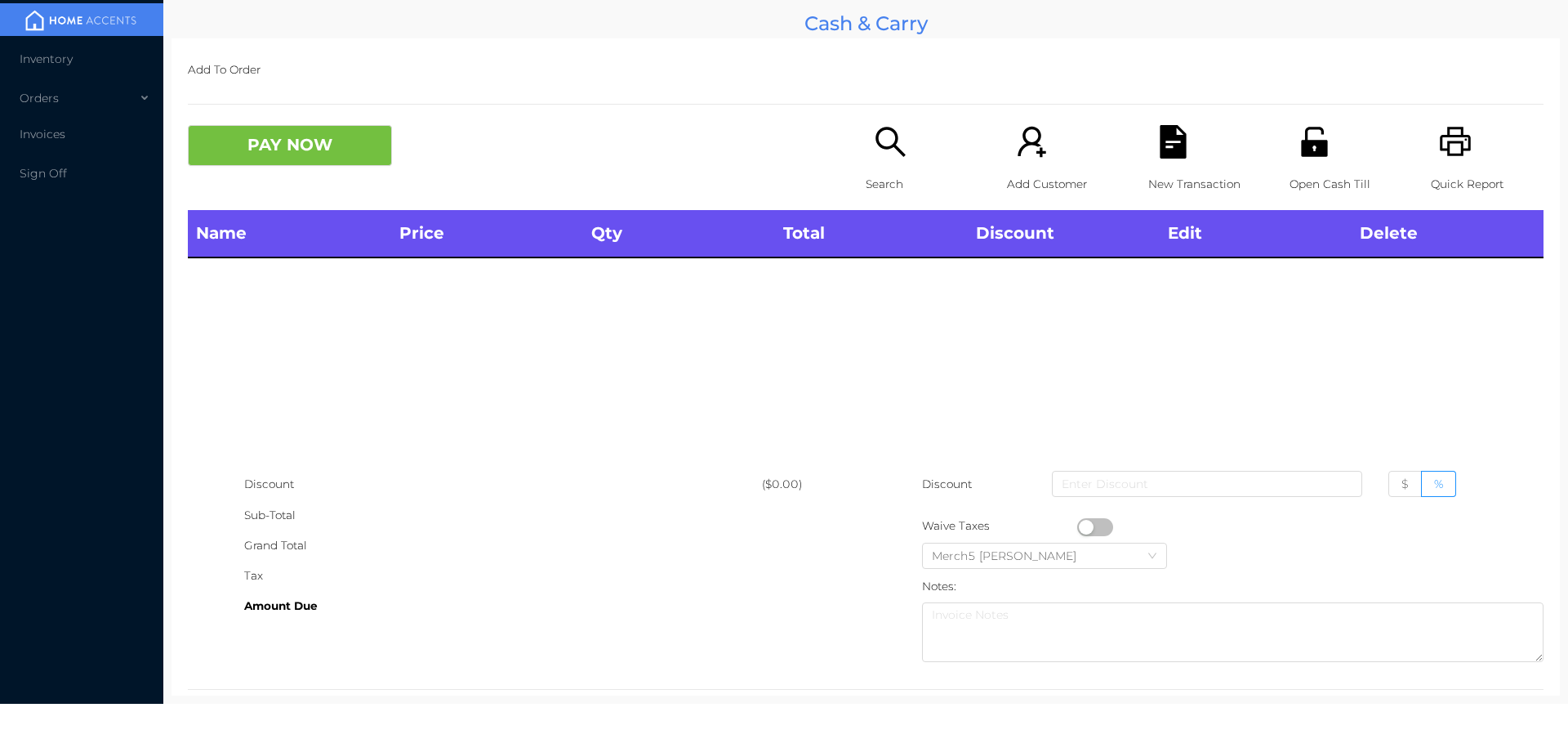
click at [879, 143] on icon "icon: search" at bounding box center [890, 141] width 33 height 33
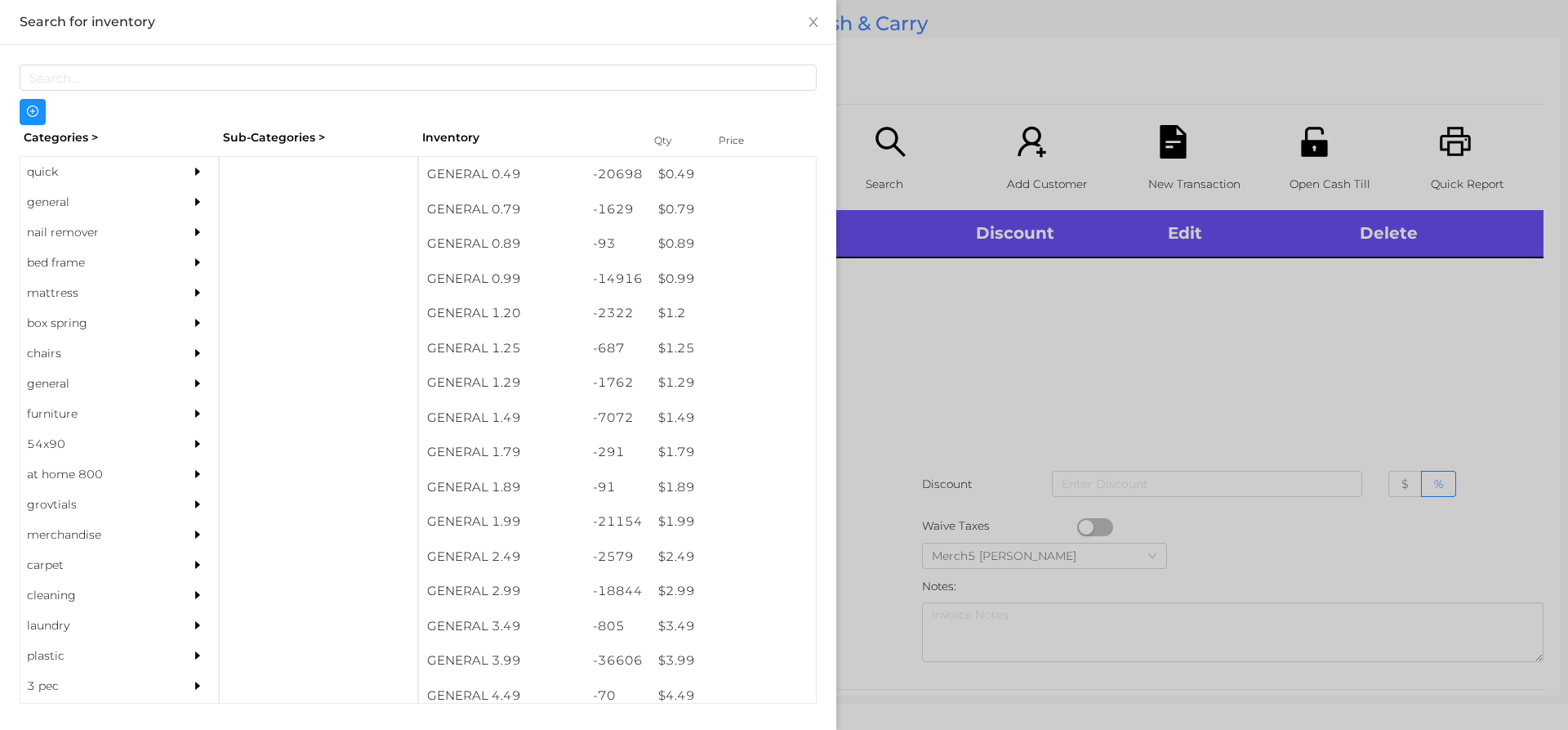
click at [37, 200] on div "general" at bounding box center [94, 202] width 149 height 31
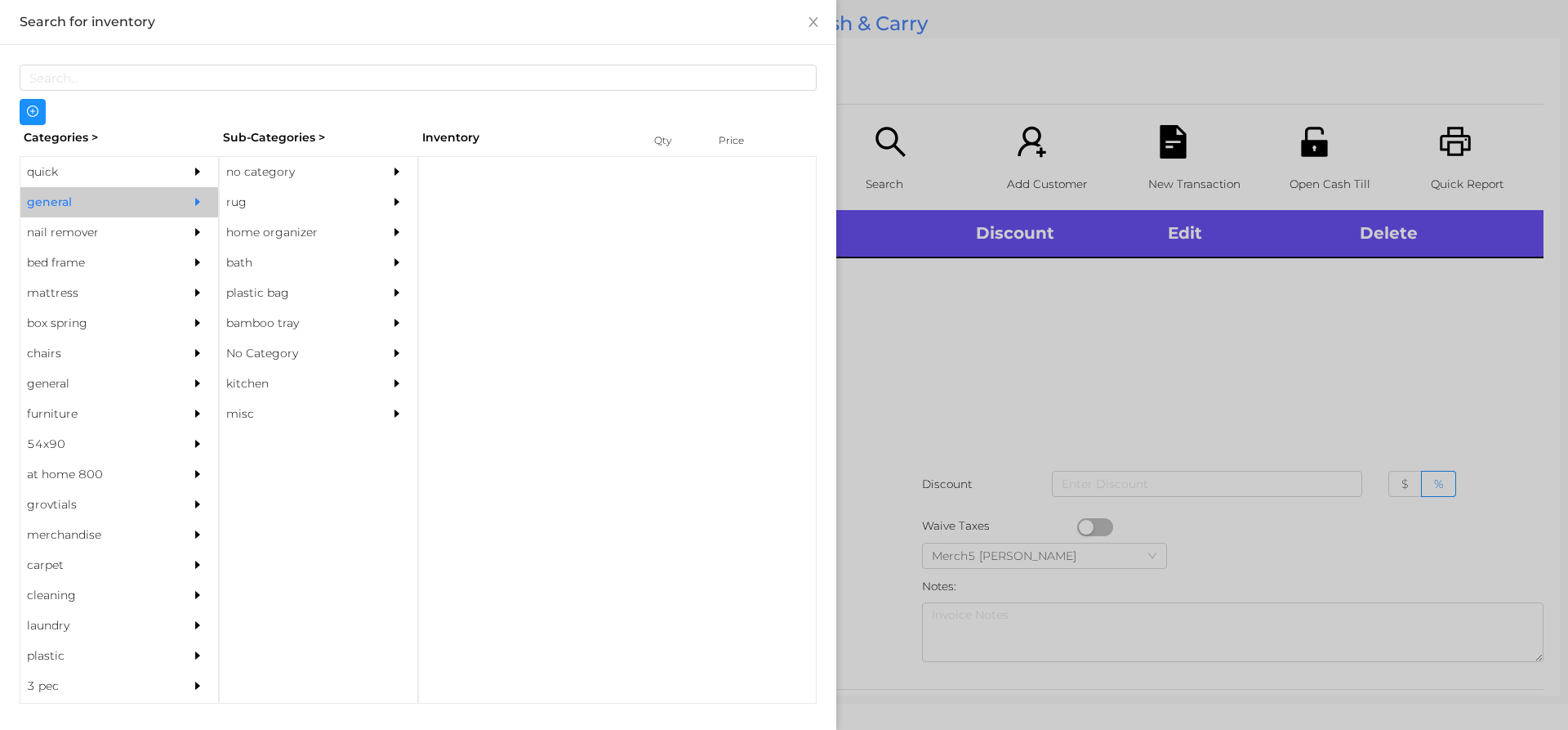
click at [39, 172] on div "quick" at bounding box center [94, 172] width 149 height 31
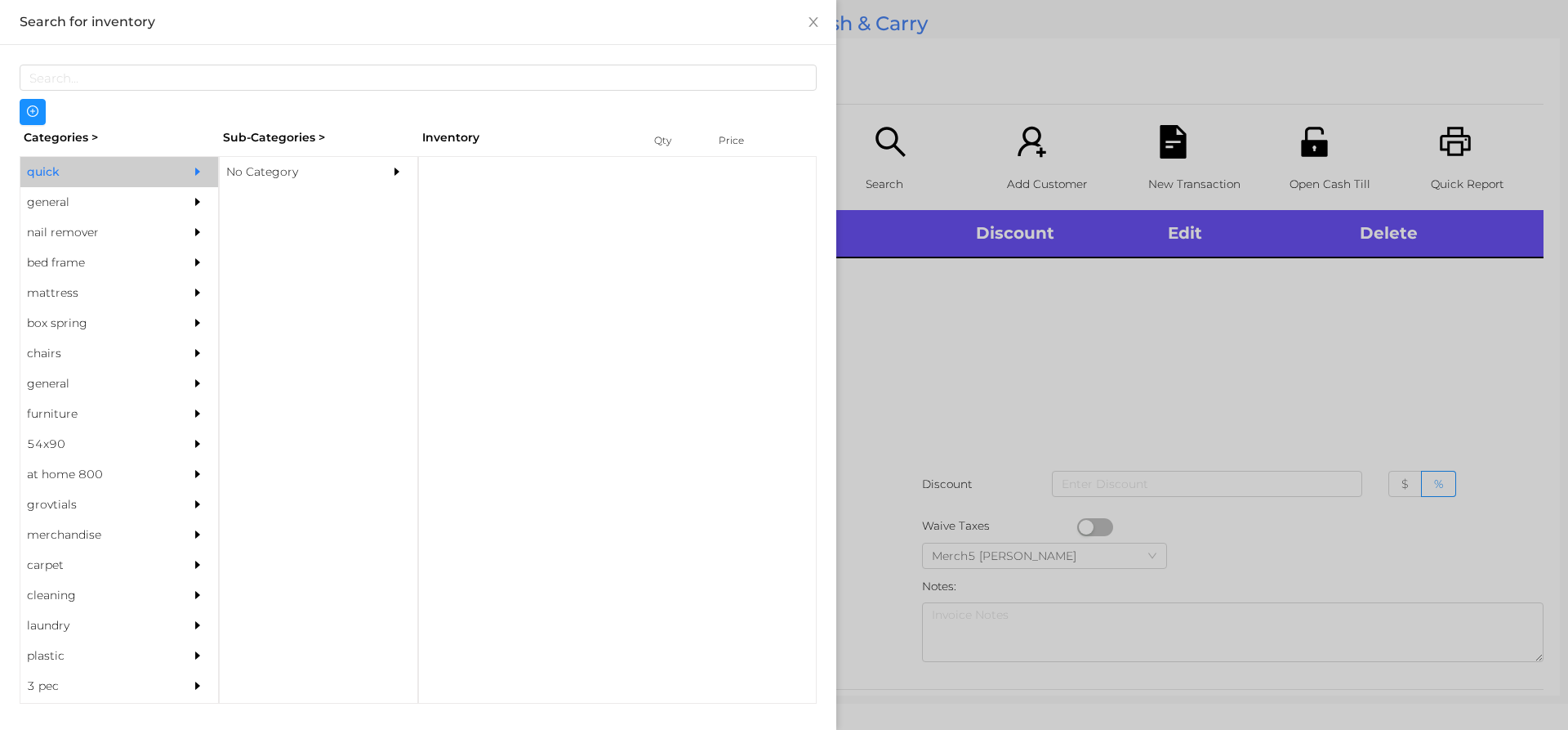
click at [61, 208] on div "general" at bounding box center [94, 202] width 149 height 31
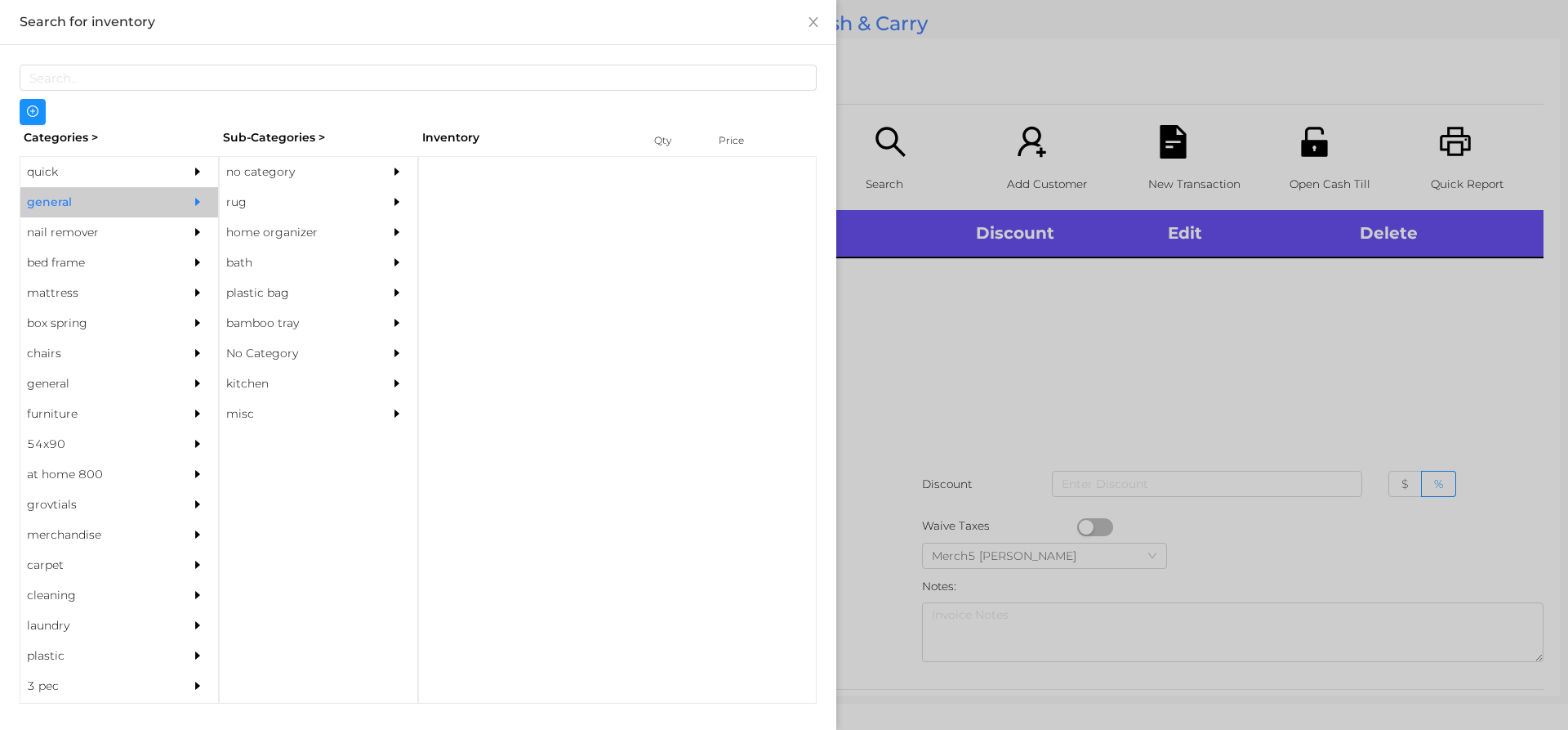
click at [273, 175] on div "no category" at bounding box center [294, 172] width 149 height 31
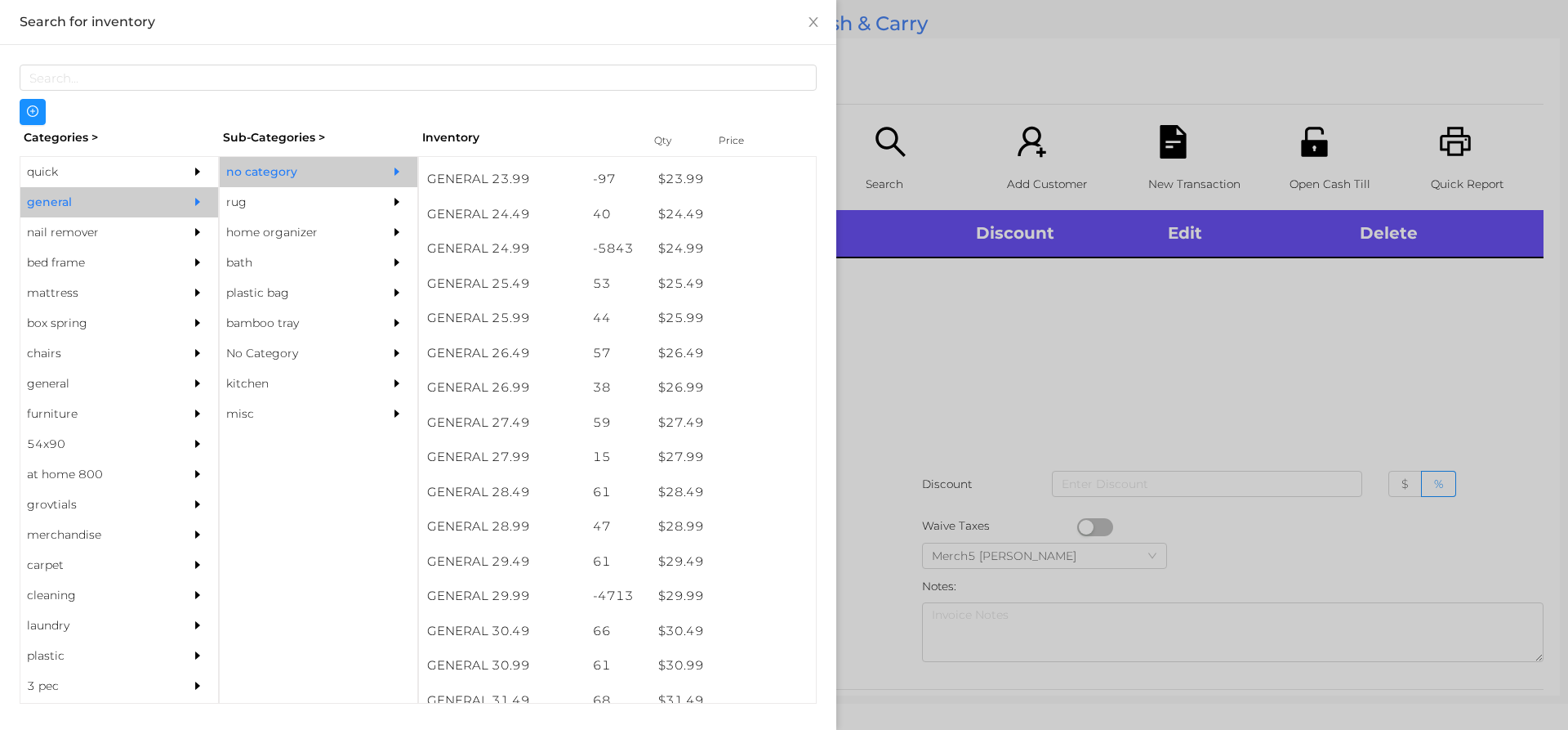
scroll to position [2034, 0]
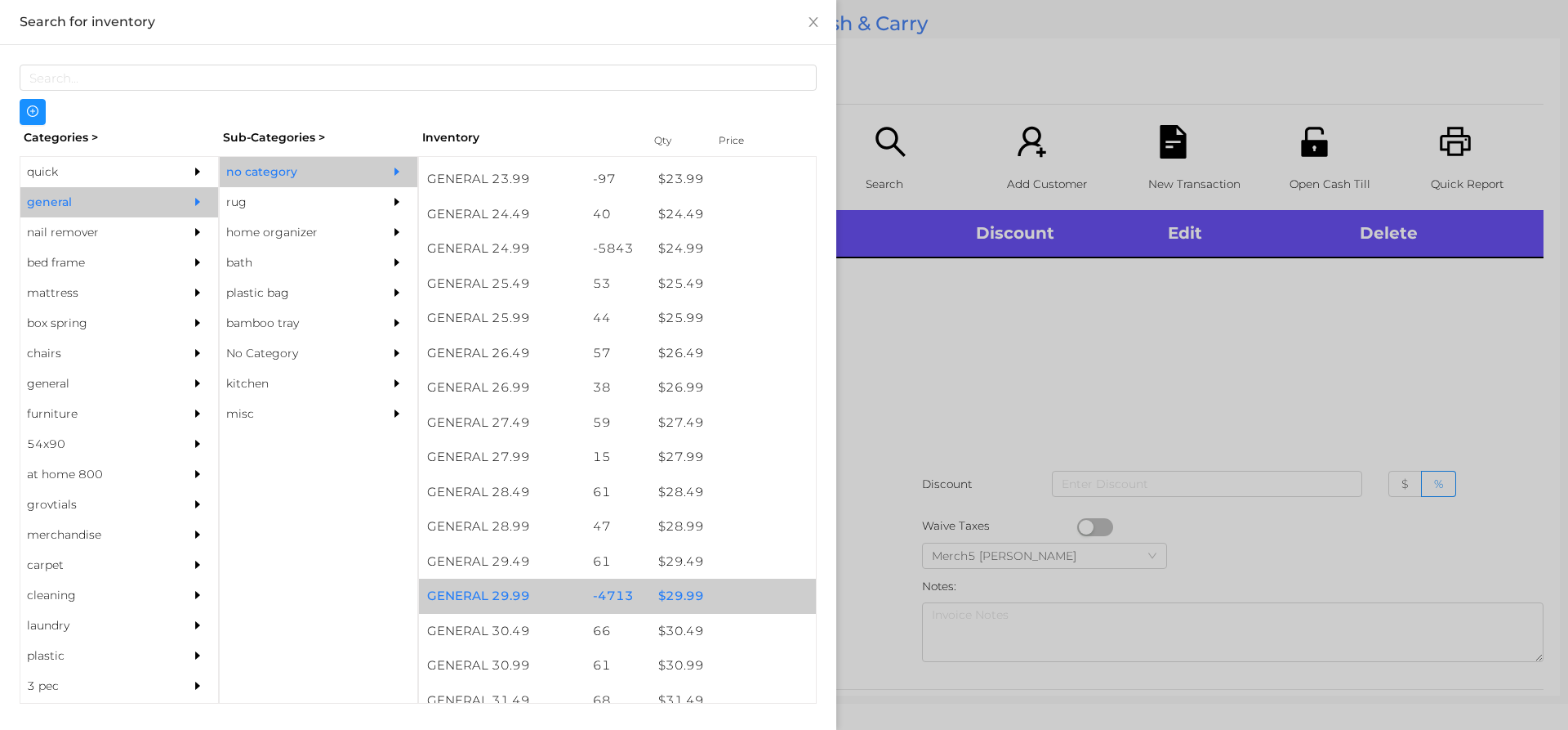
click at [683, 597] on div "$ 29.99" at bounding box center [733, 596] width 166 height 35
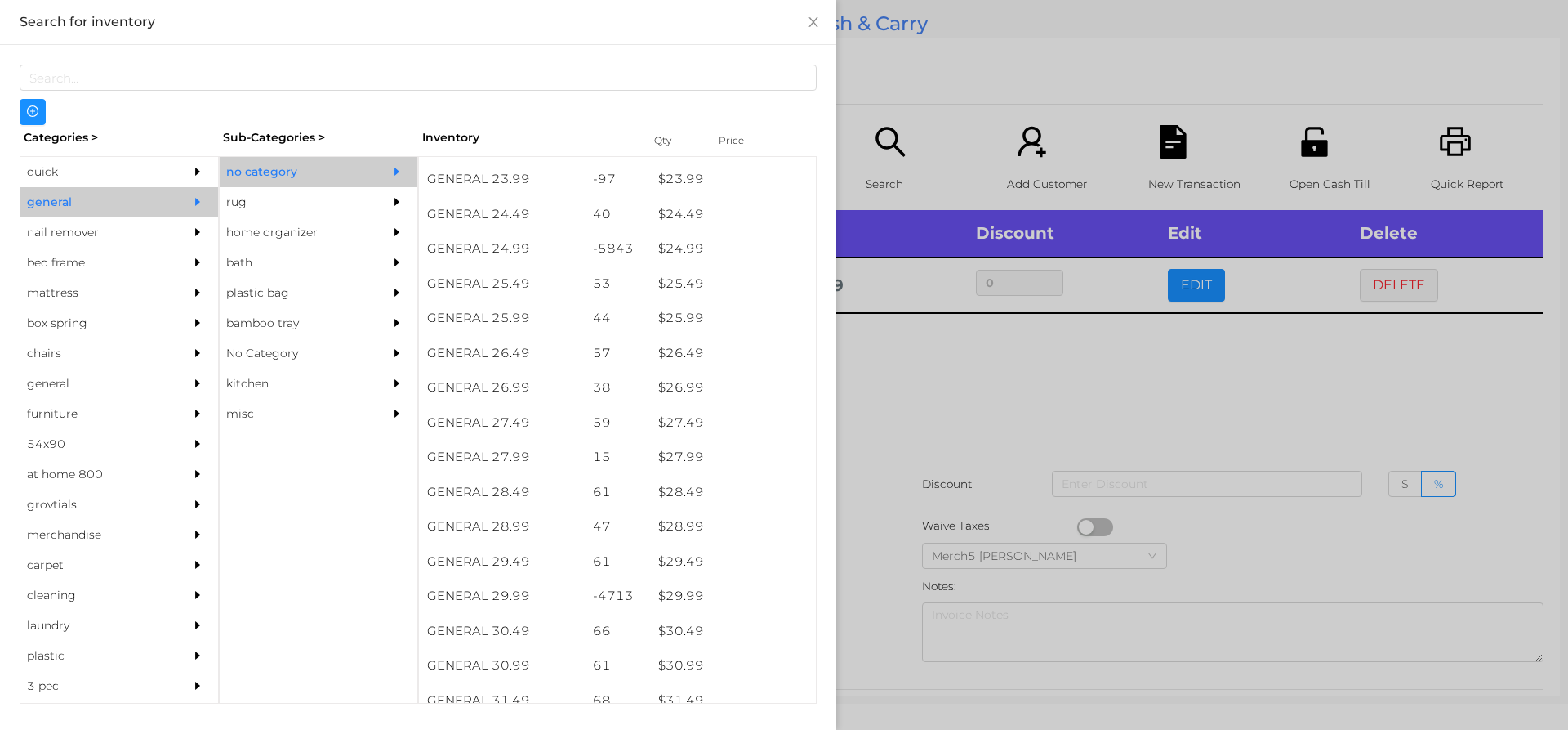
click at [900, 406] on div at bounding box center [784, 365] width 1568 height 730
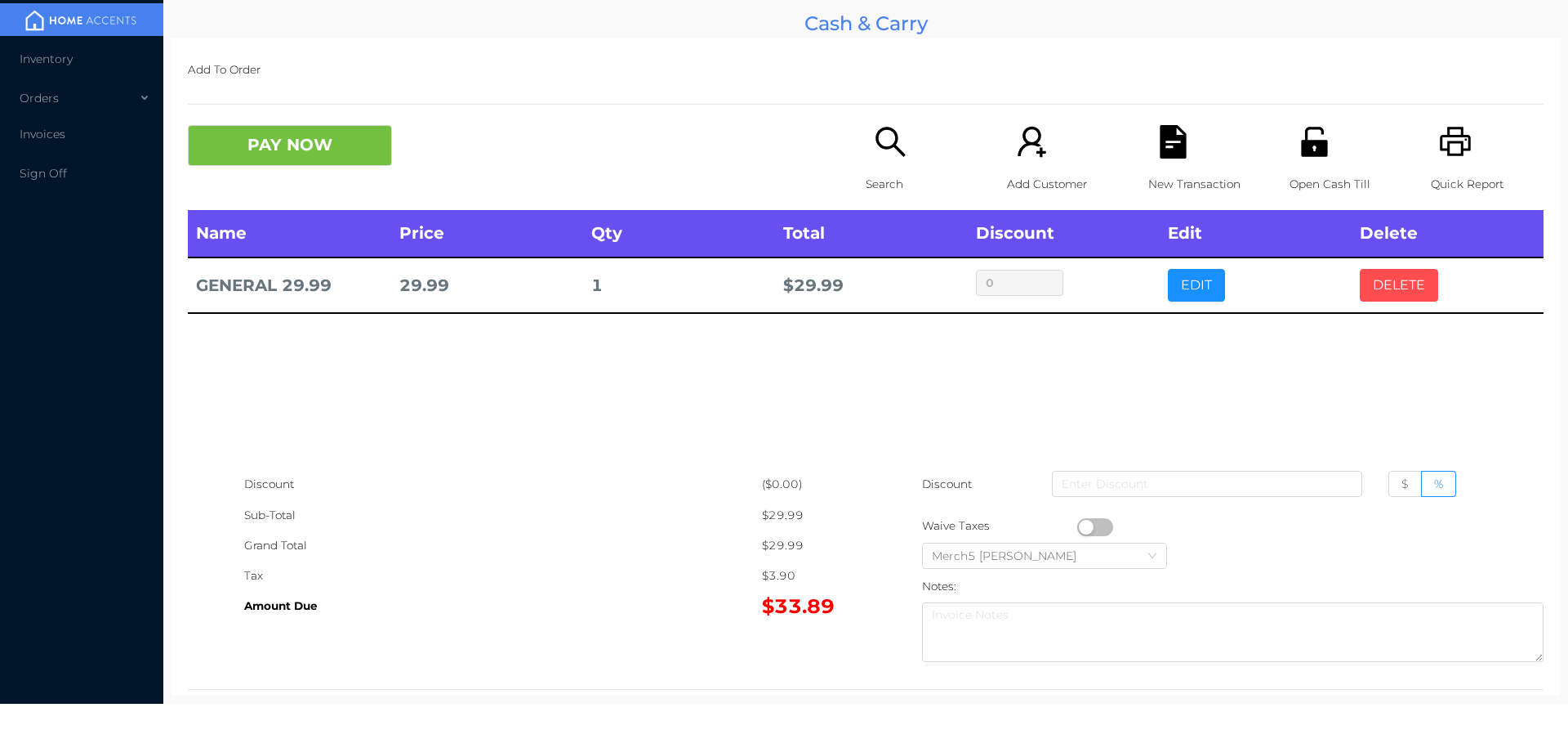
click at [1408, 291] on button "DELETE" at bounding box center [1399, 284] width 78 height 32
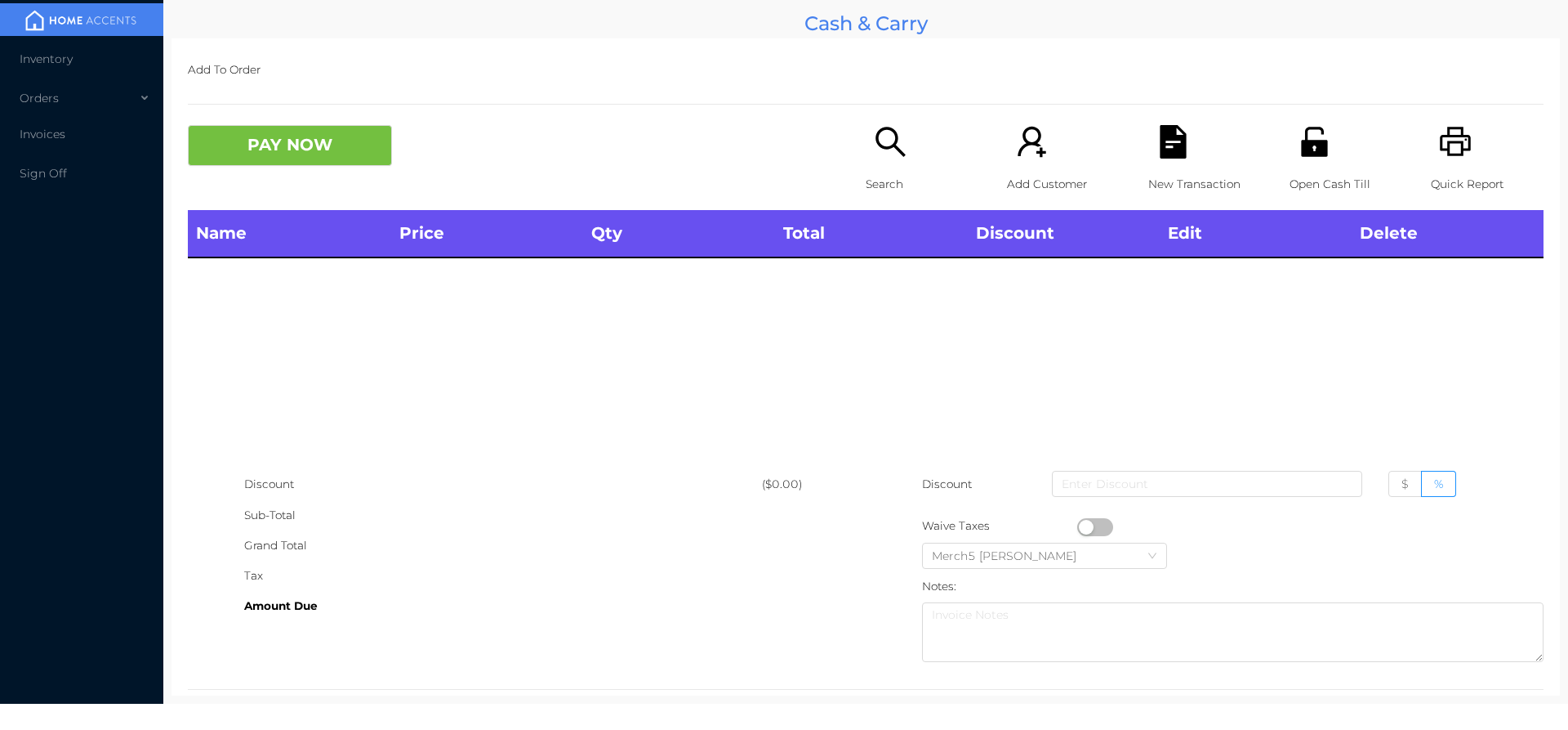
click at [886, 132] on icon "icon: search" at bounding box center [890, 141] width 30 height 30
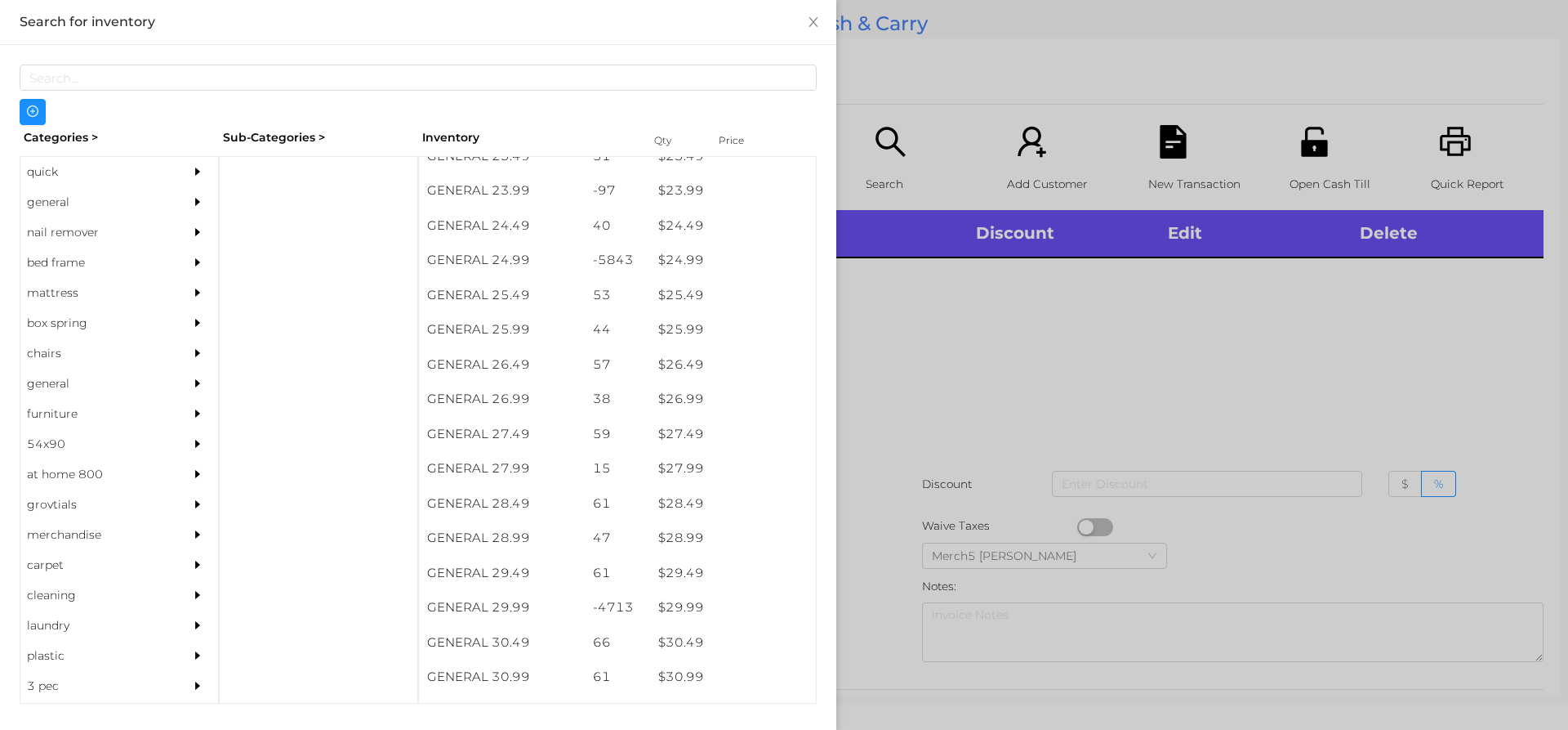
scroll to position [2023, 0]
click at [680, 613] on div "$ 29.99" at bounding box center [733, 606] width 166 height 35
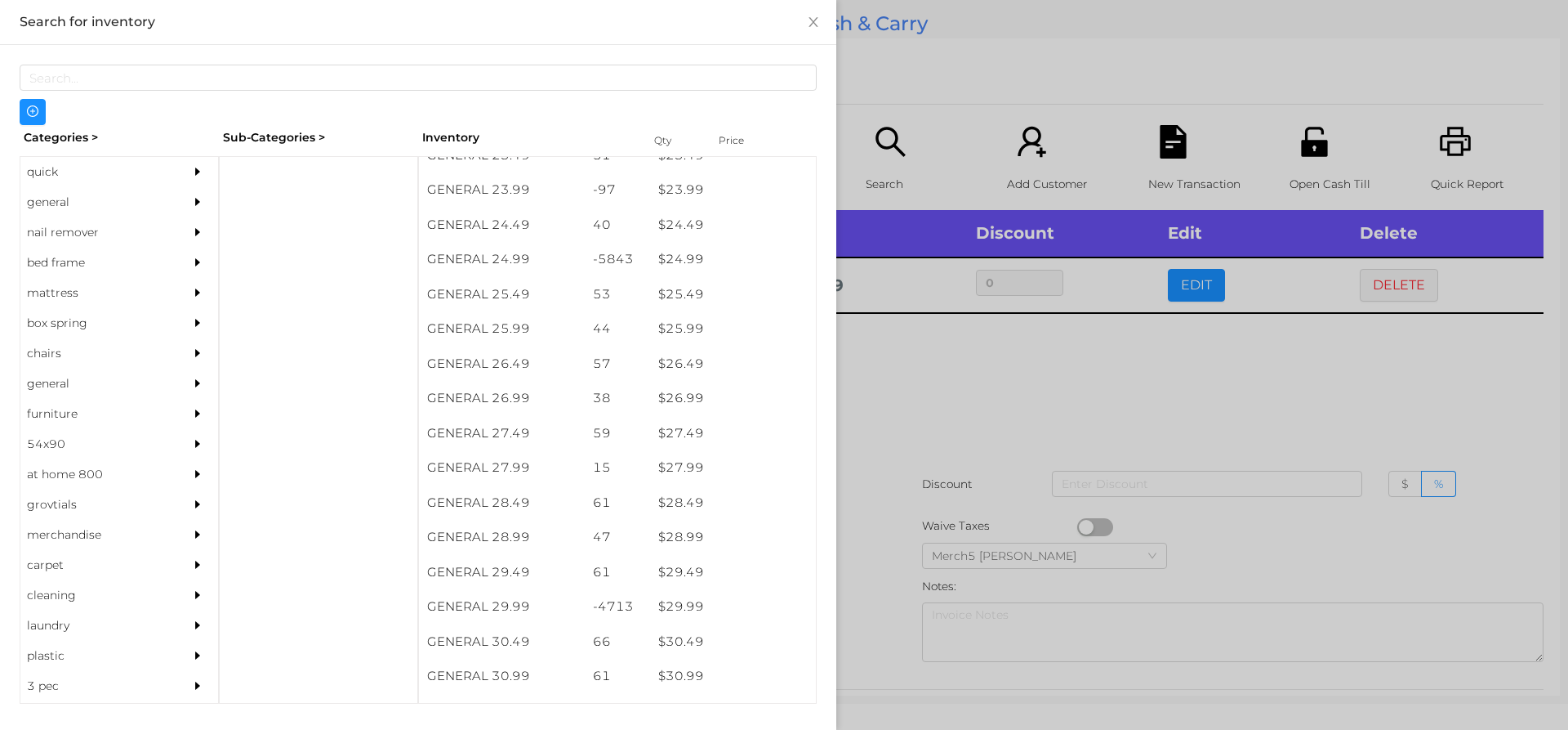
click at [940, 393] on div at bounding box center [784, 365] width 1568 height 730
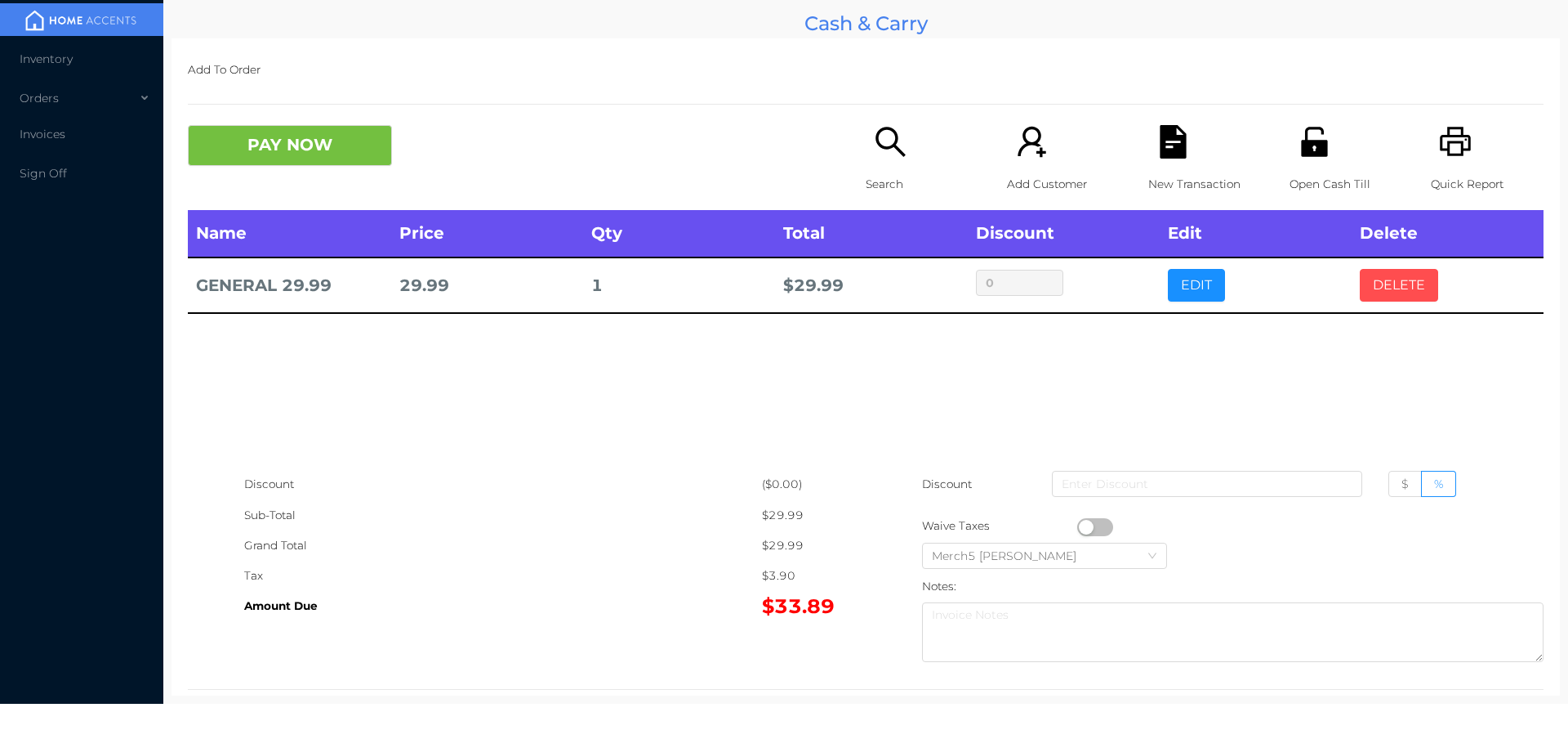
click at [1395, 283] on button "DELETE" at bounding box center [1399, 284] width 78 height 32
